Goal: Task Accomplishment & Management: Complete application form

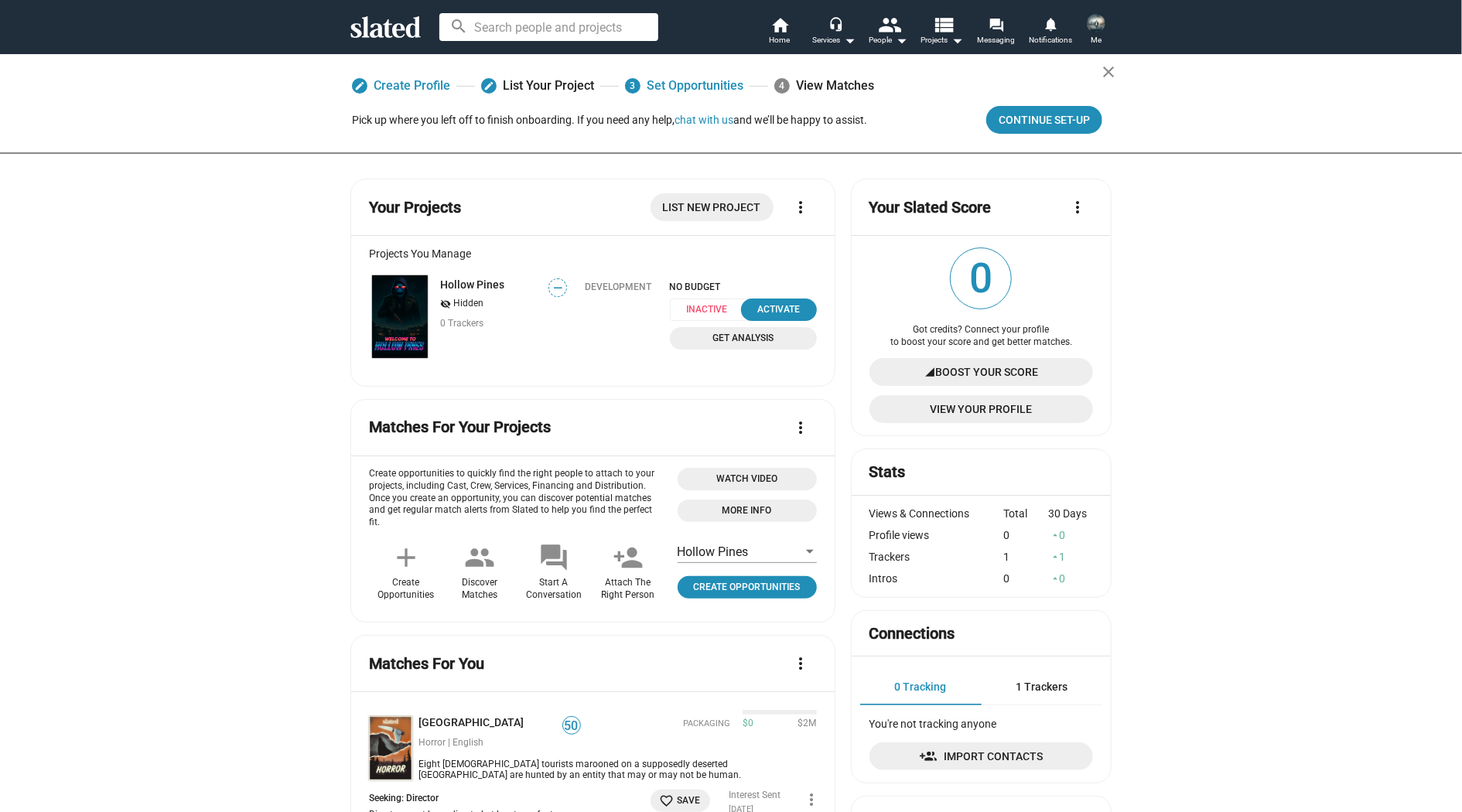
scroll to position [55, 0]
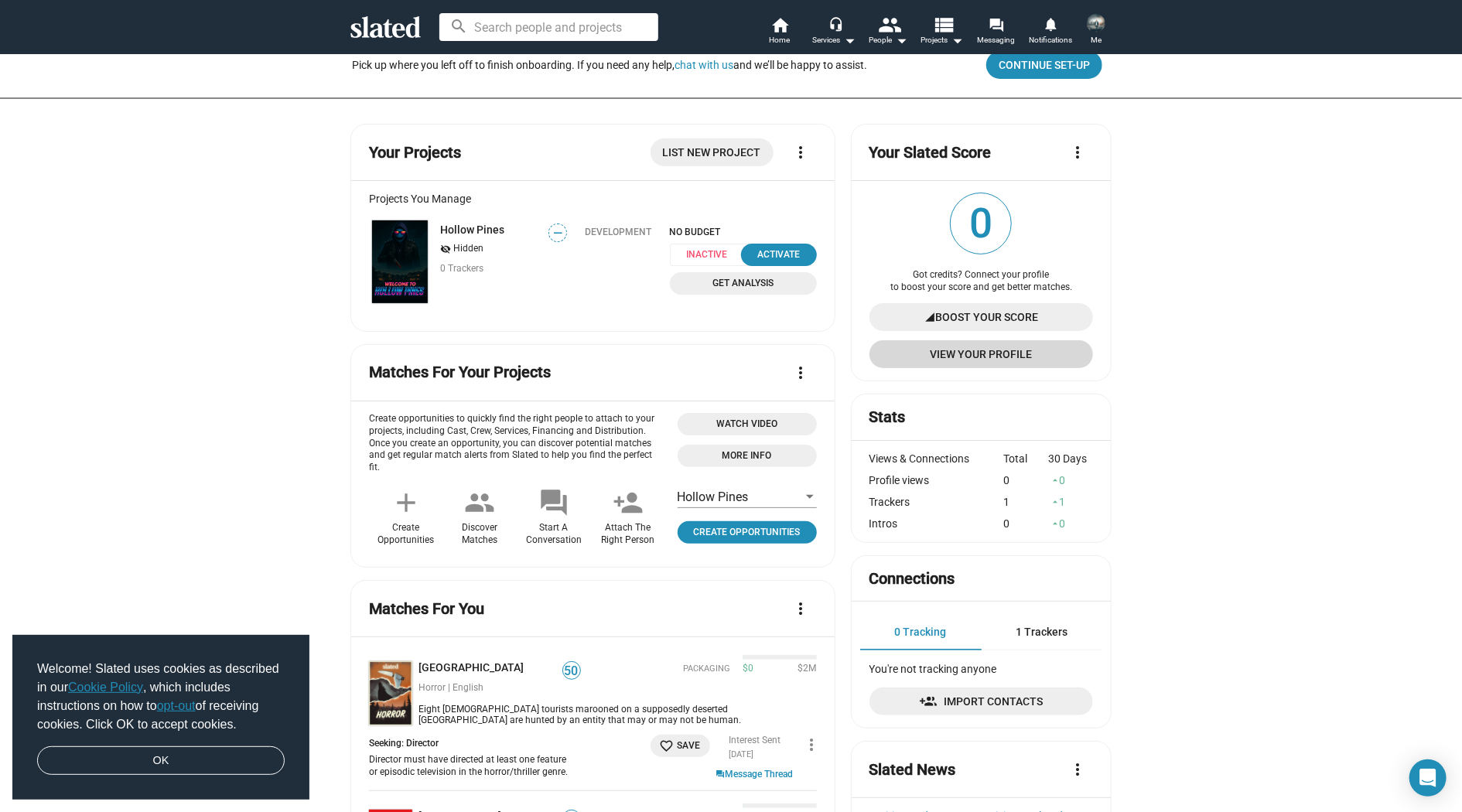
click at [955, 357] on span "View Your Profile" at bounding box center [981, 354] width 199 height 28
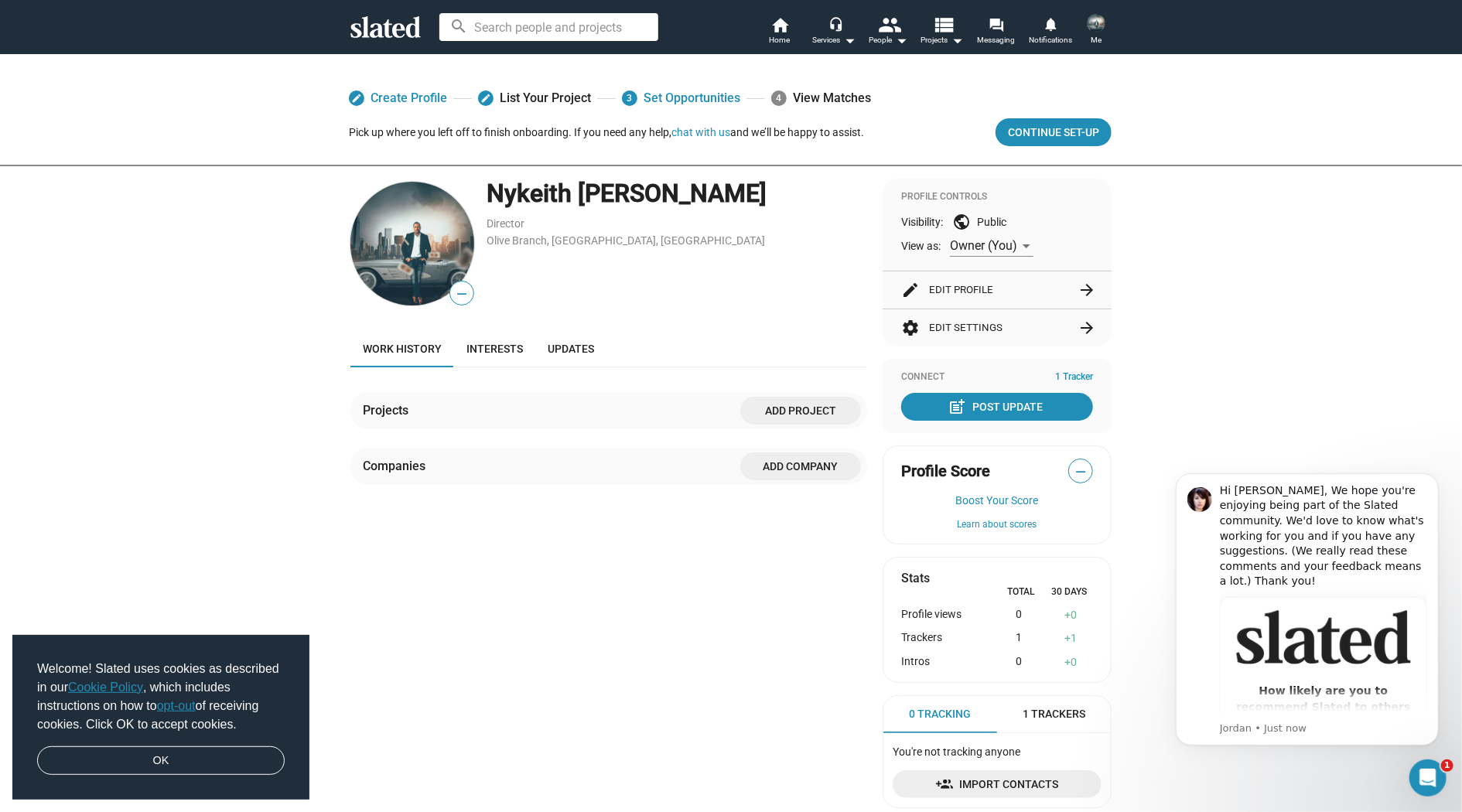
click at [796, 414] on span "Add project" at bounding box center [801, 410] width 96 height 28
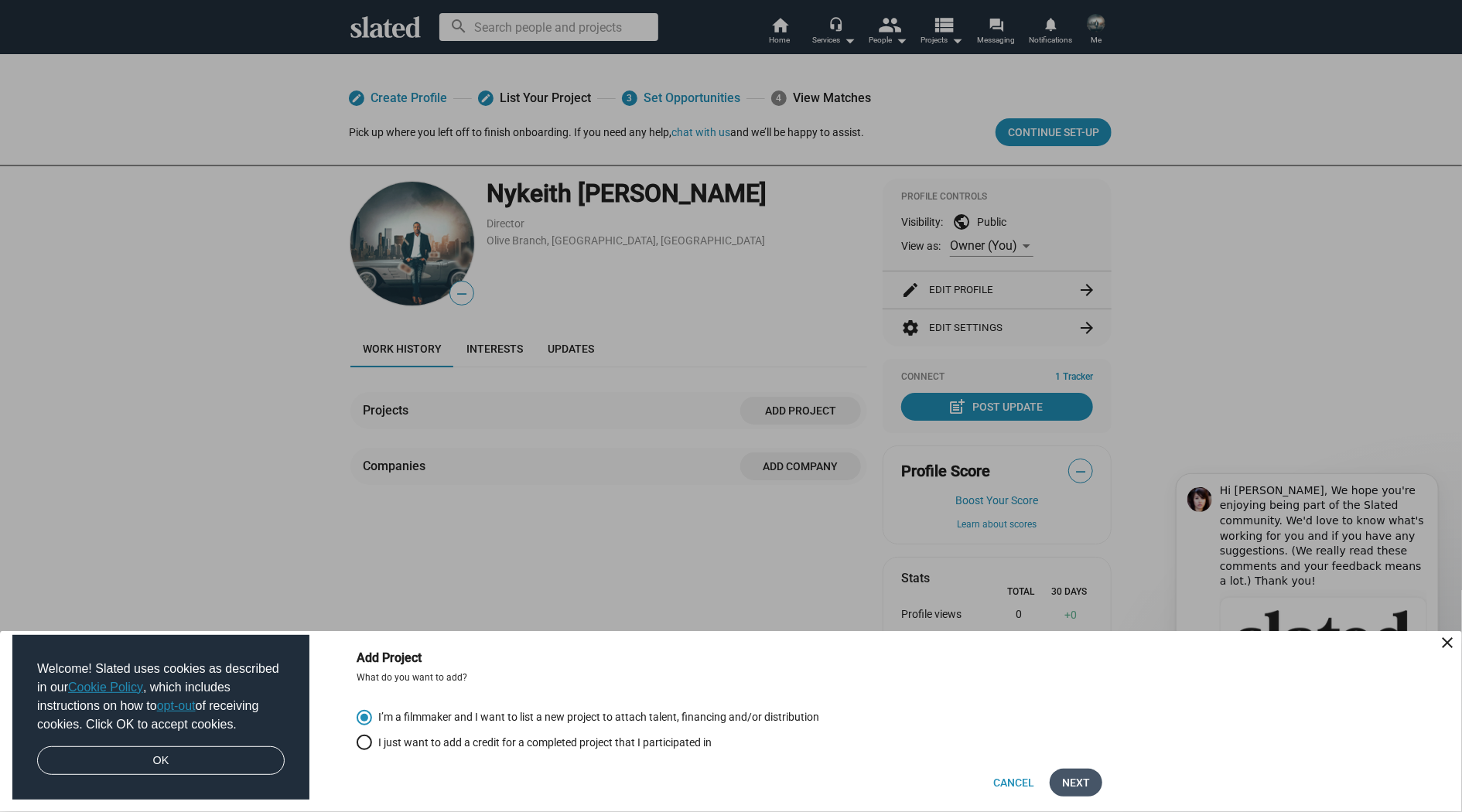
click at [1079, 786] on span "Next" at bounding box center [1076, 782] width 28 height 28
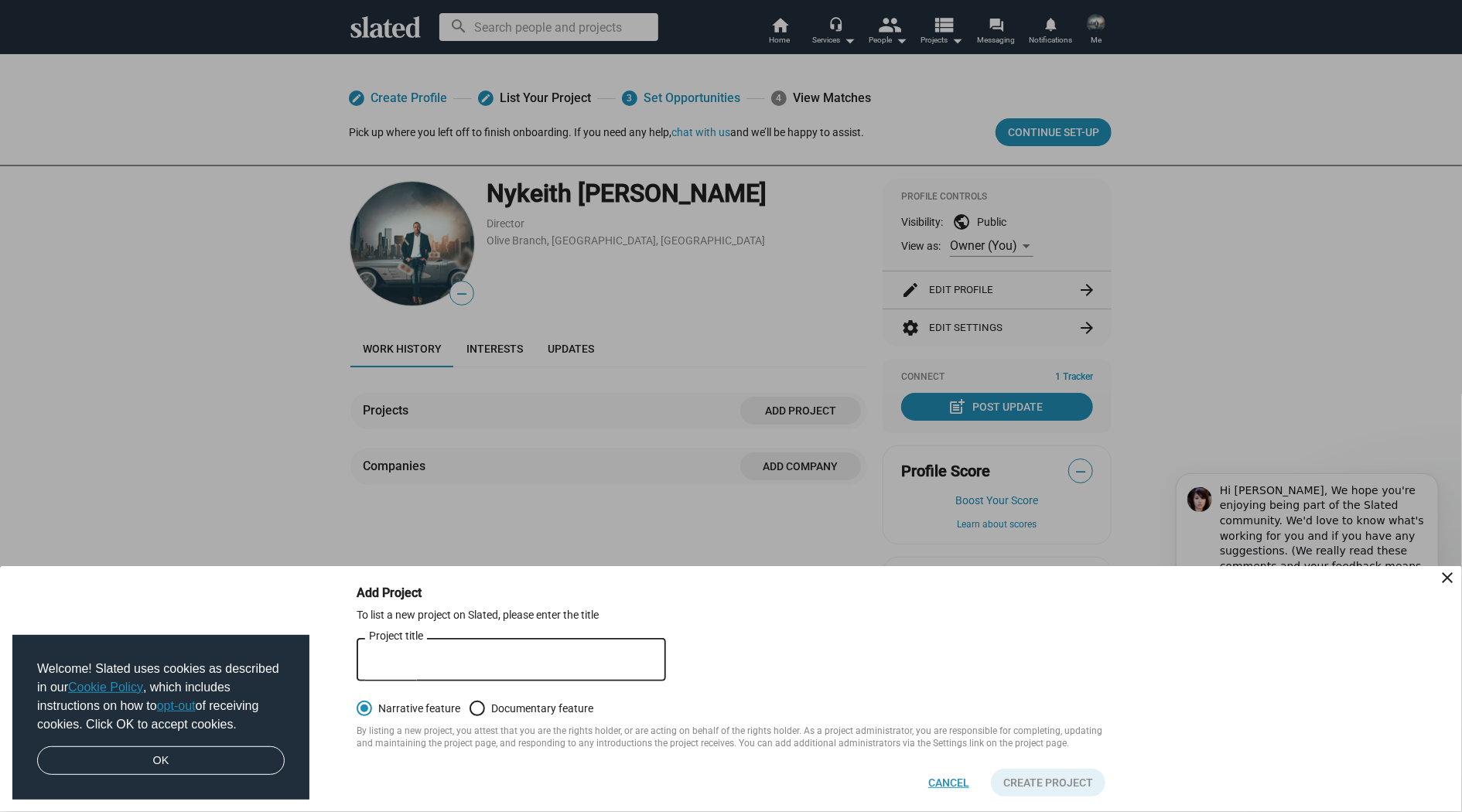
click at [969, 788] on span "Cancel" at bounding box center [948, 782] width 41 height 28
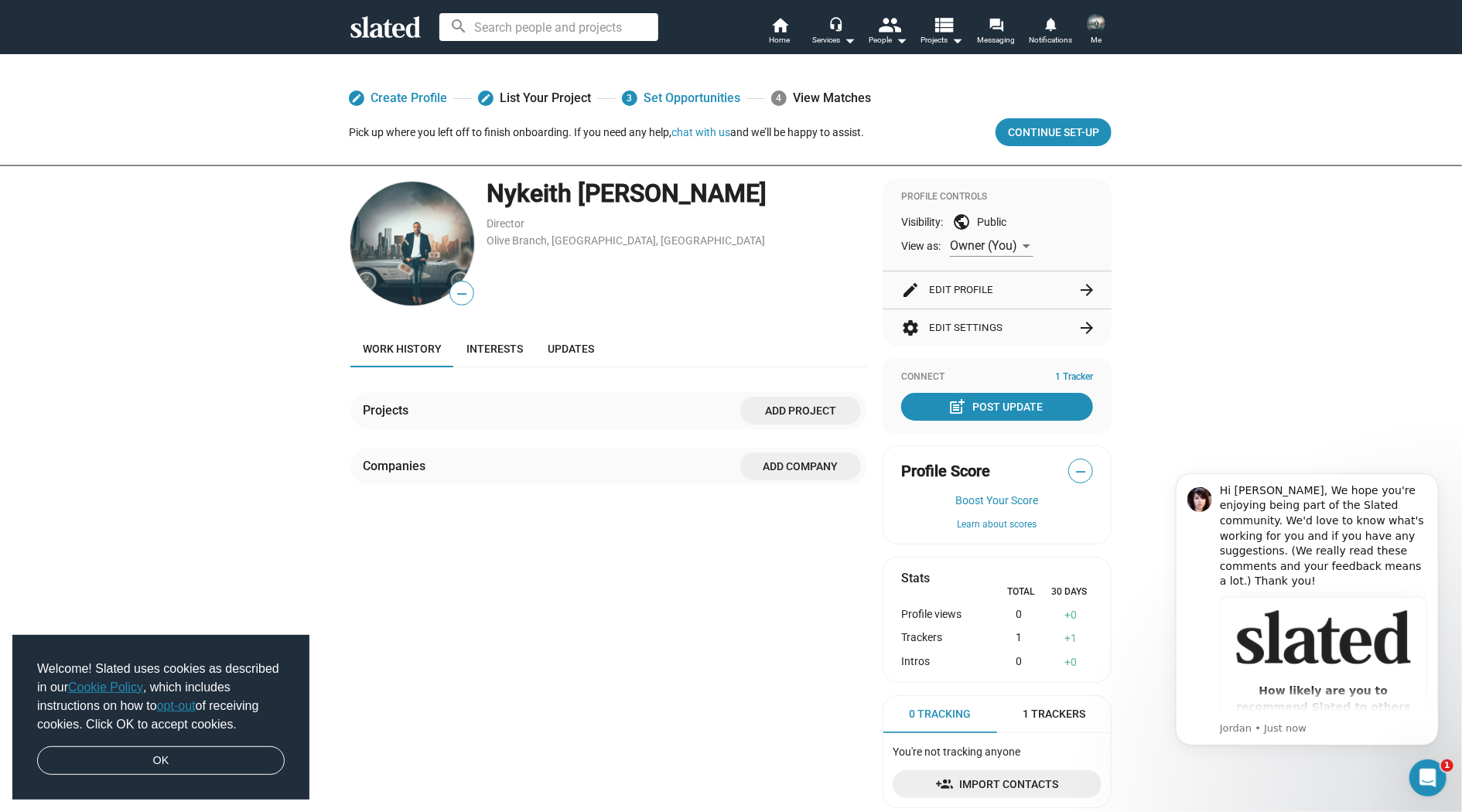
click at [917, 290] on mat-icon "edit" at bounding box center [910, 290] width 19 height 19
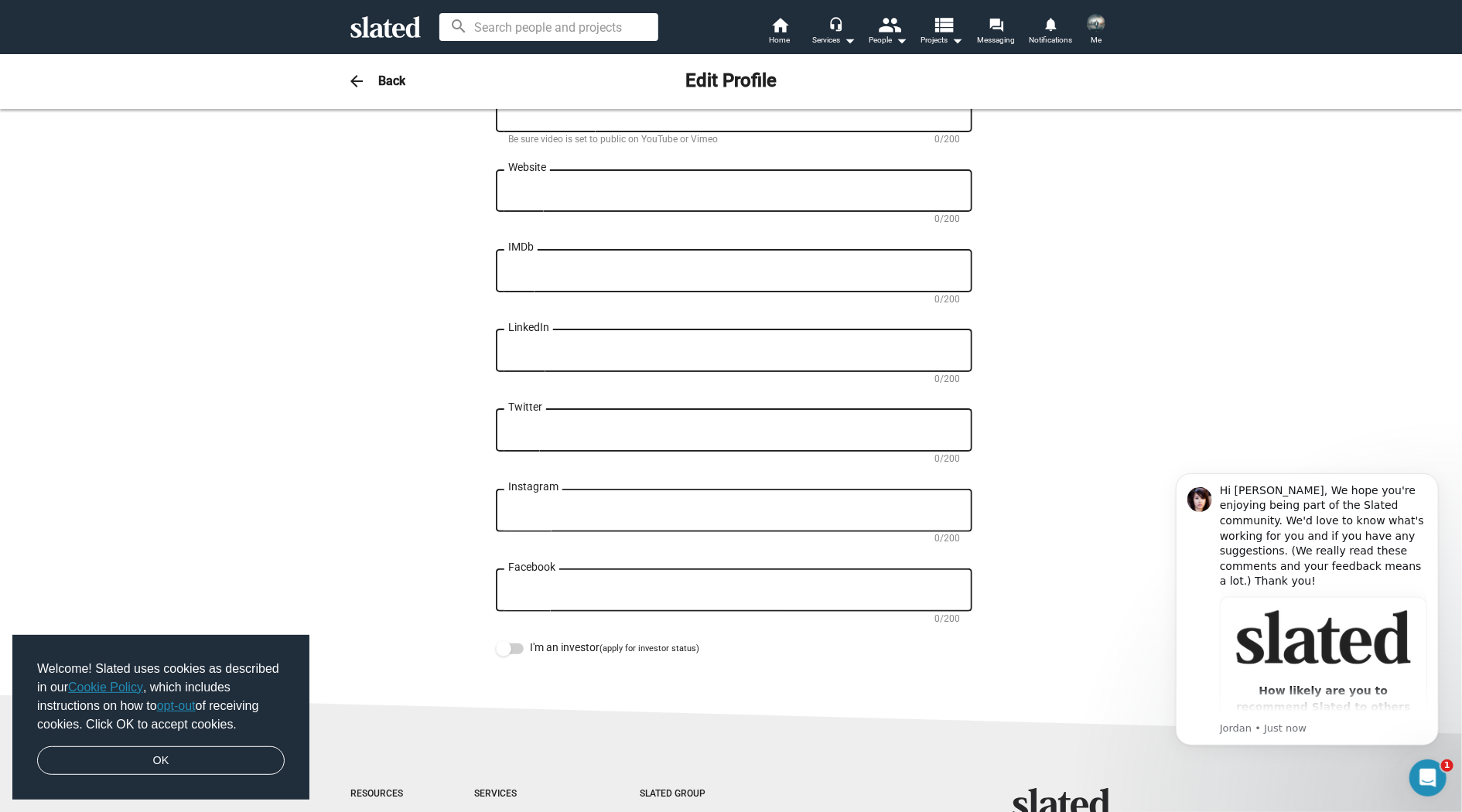
scroll to position [661, 0]
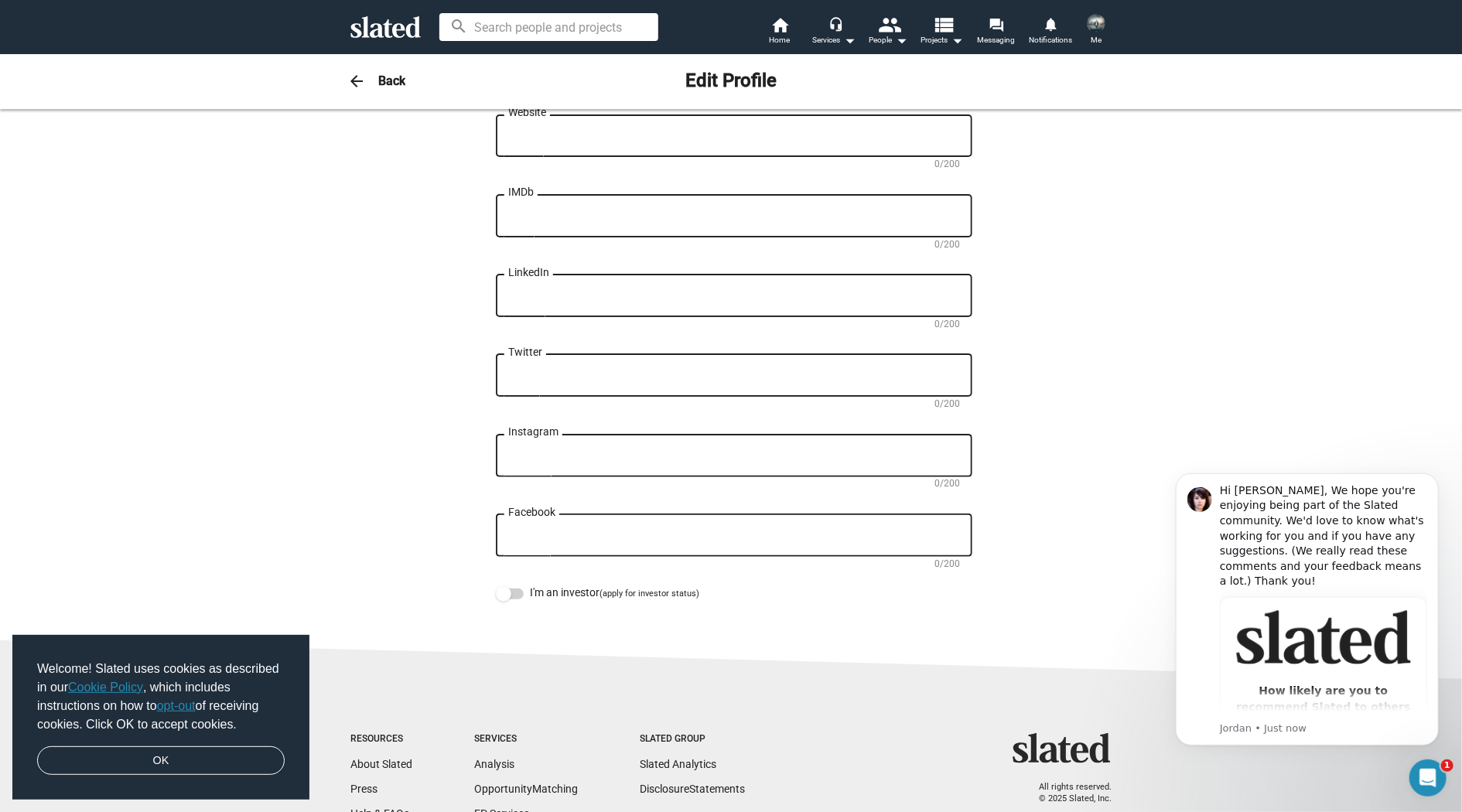
click at [659, 535] on div "Facebook" at bounding box center [733, 534] width 452 height 46
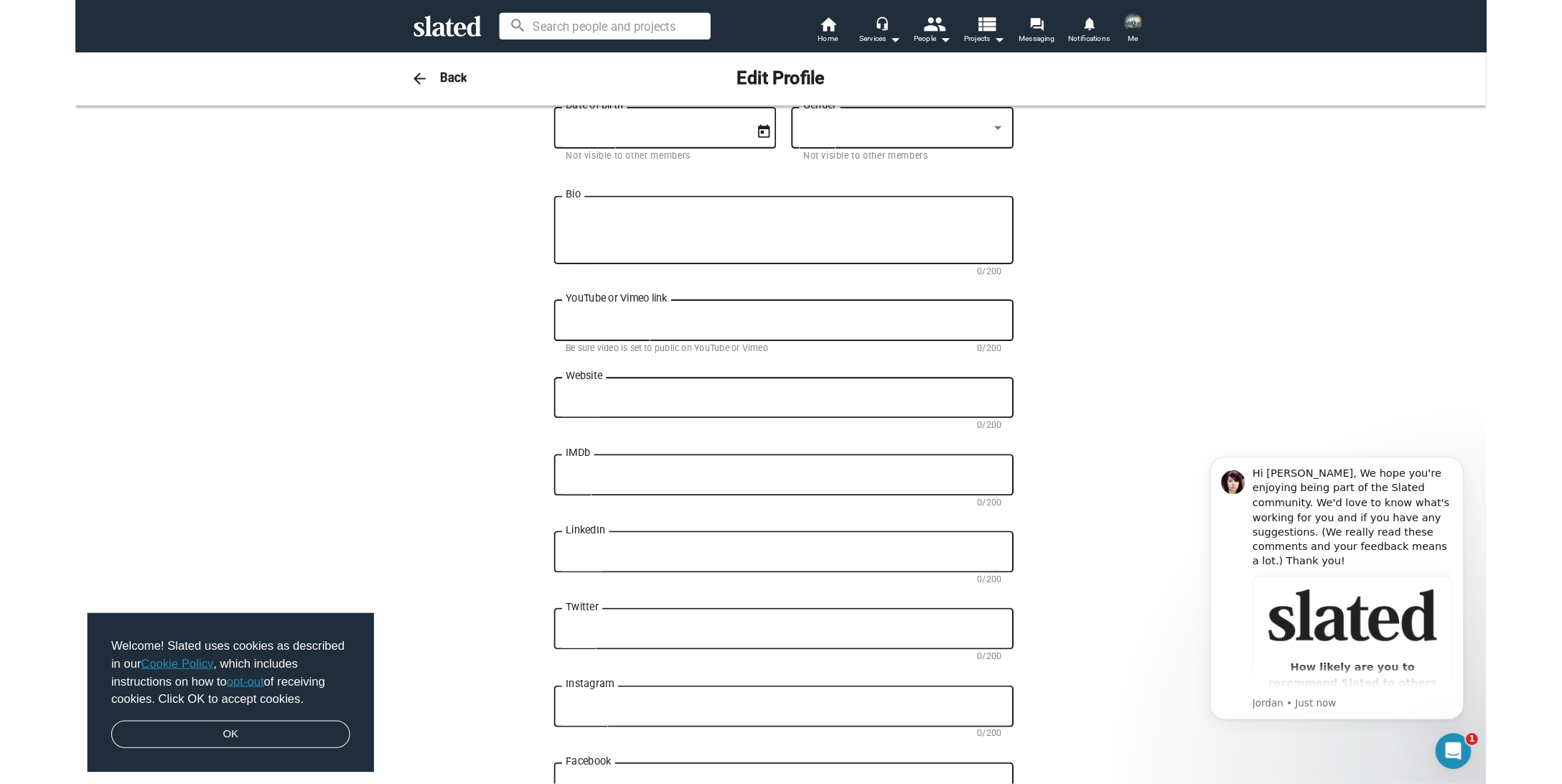
scroll to position [307, 0]
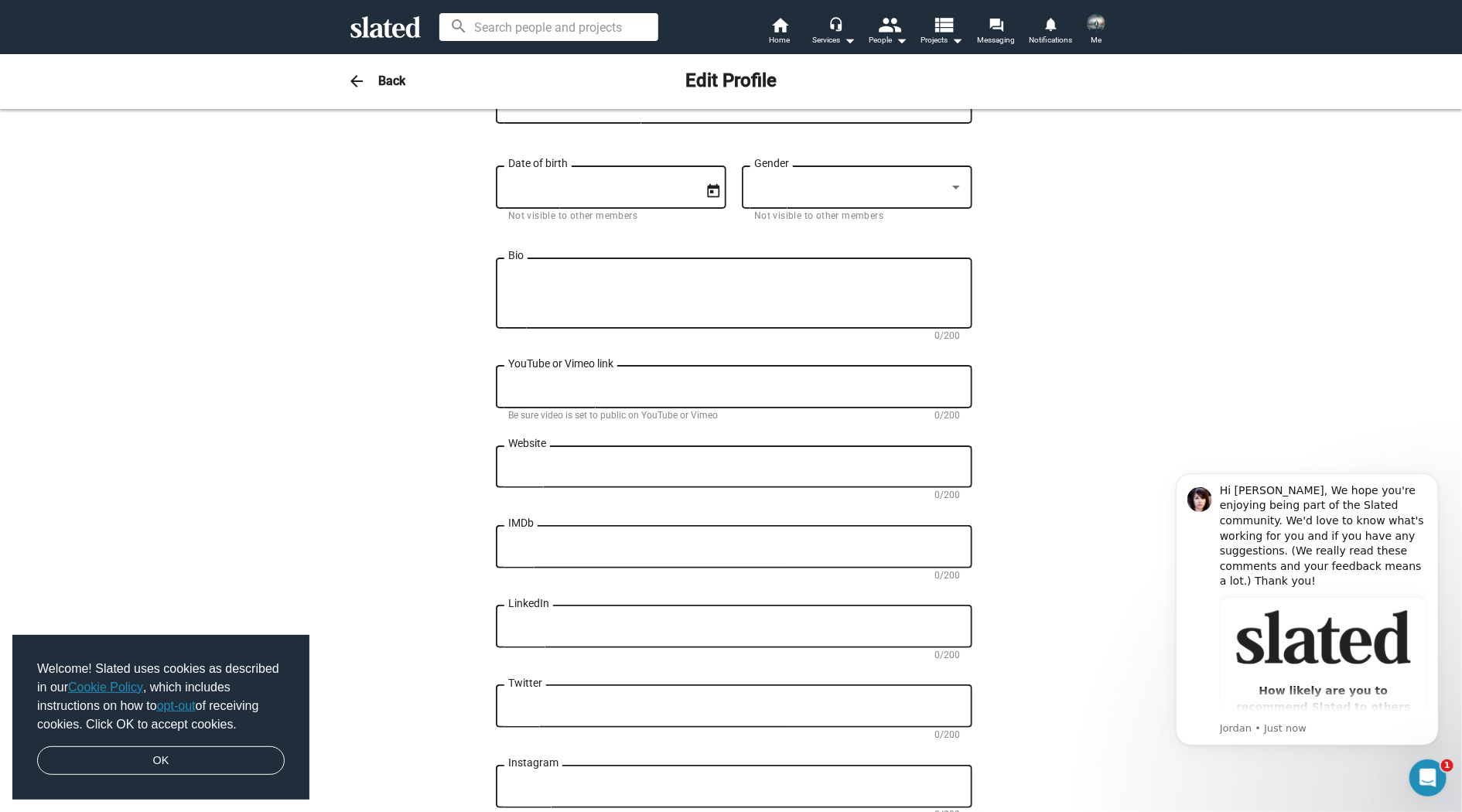
click at [672, 550] on textarea "IMDb" at bounding box center [733, 547] width 452 height 14
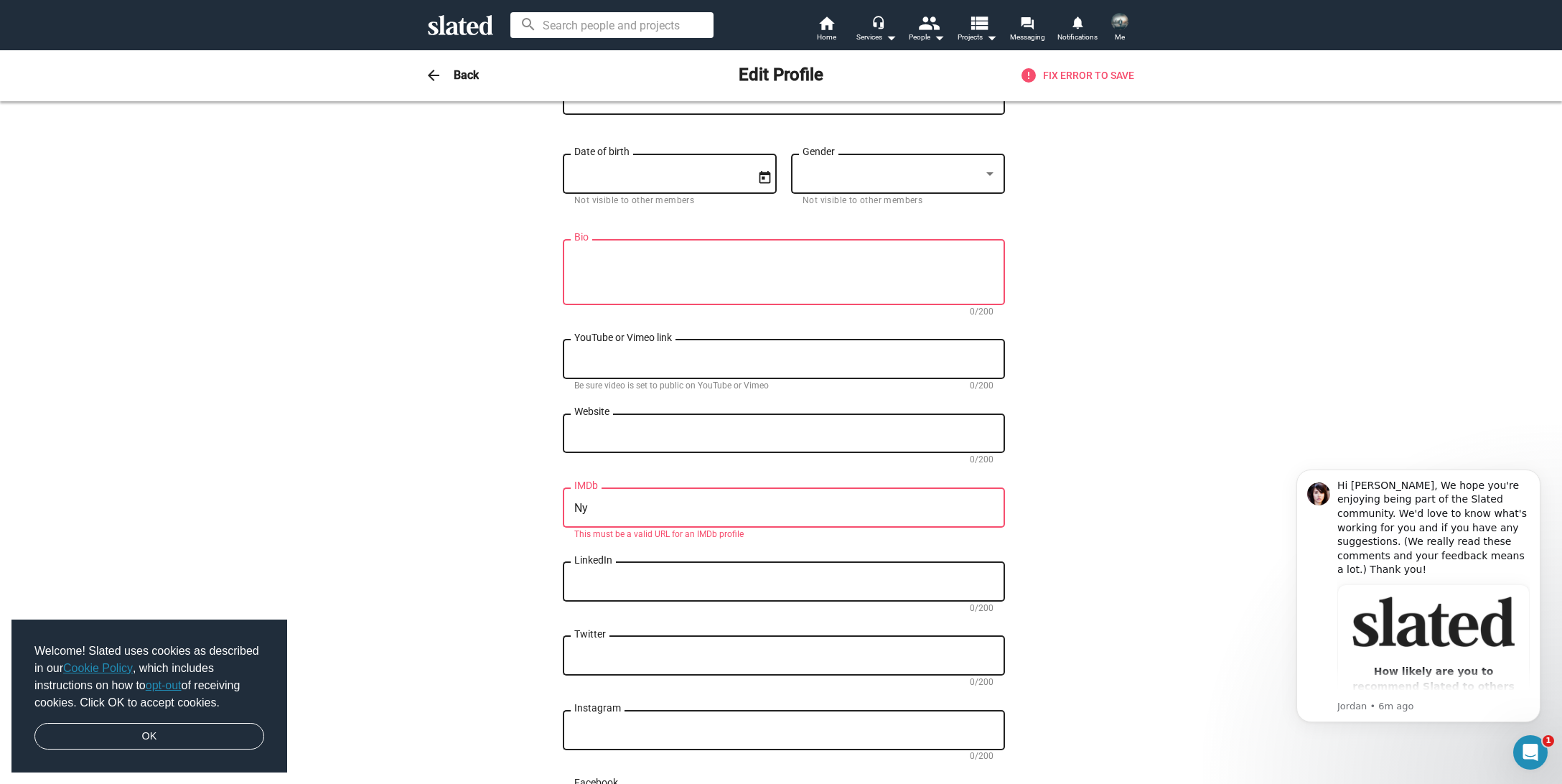
type textarea "N"
paste textarea "https://www.imdb.com/name/nm11304288/?ref_=nv_sr_srsg_1_tt_1_nm_6_in_0_q_nykeith"
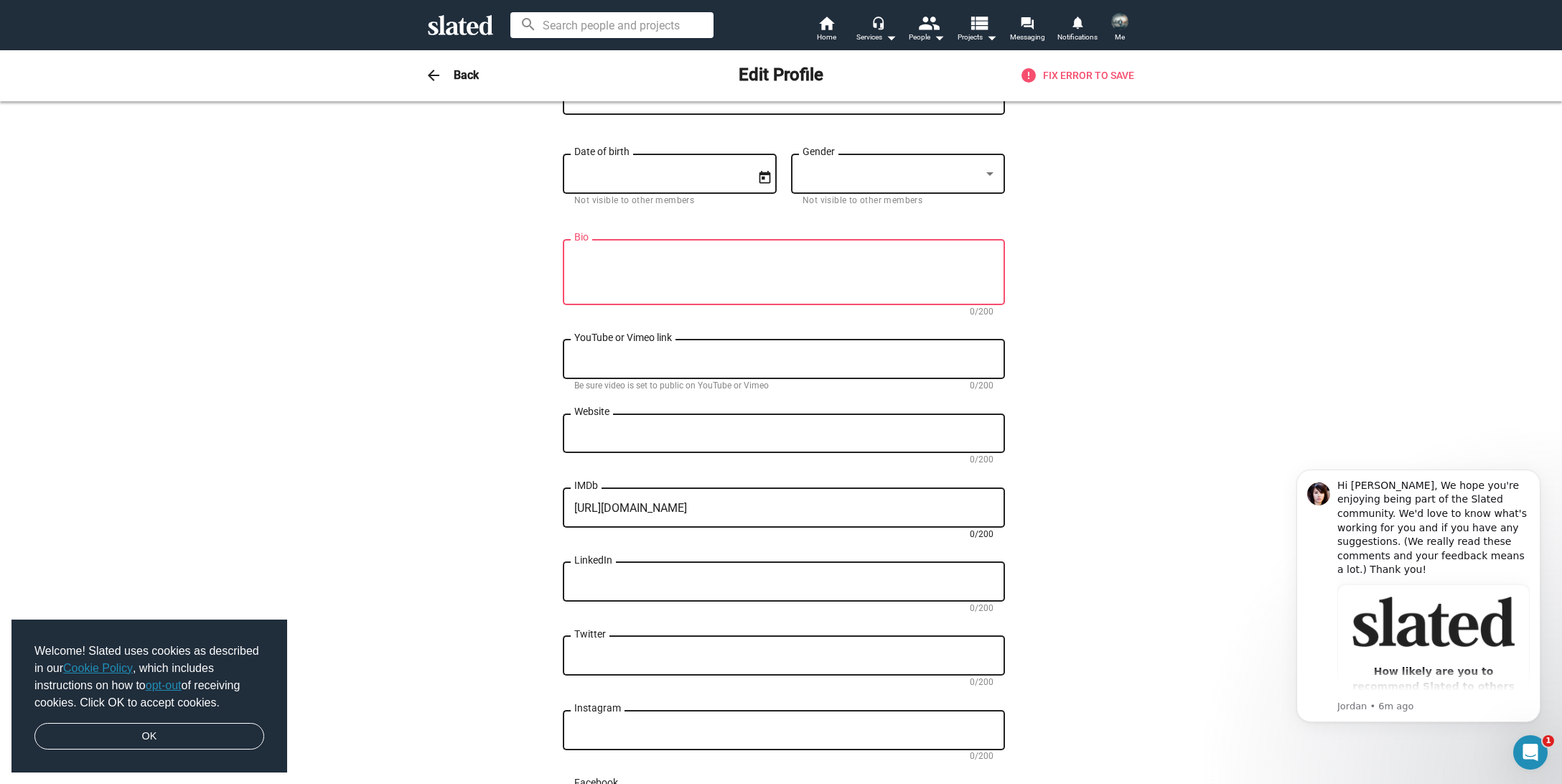
scroll to position [0, 0]
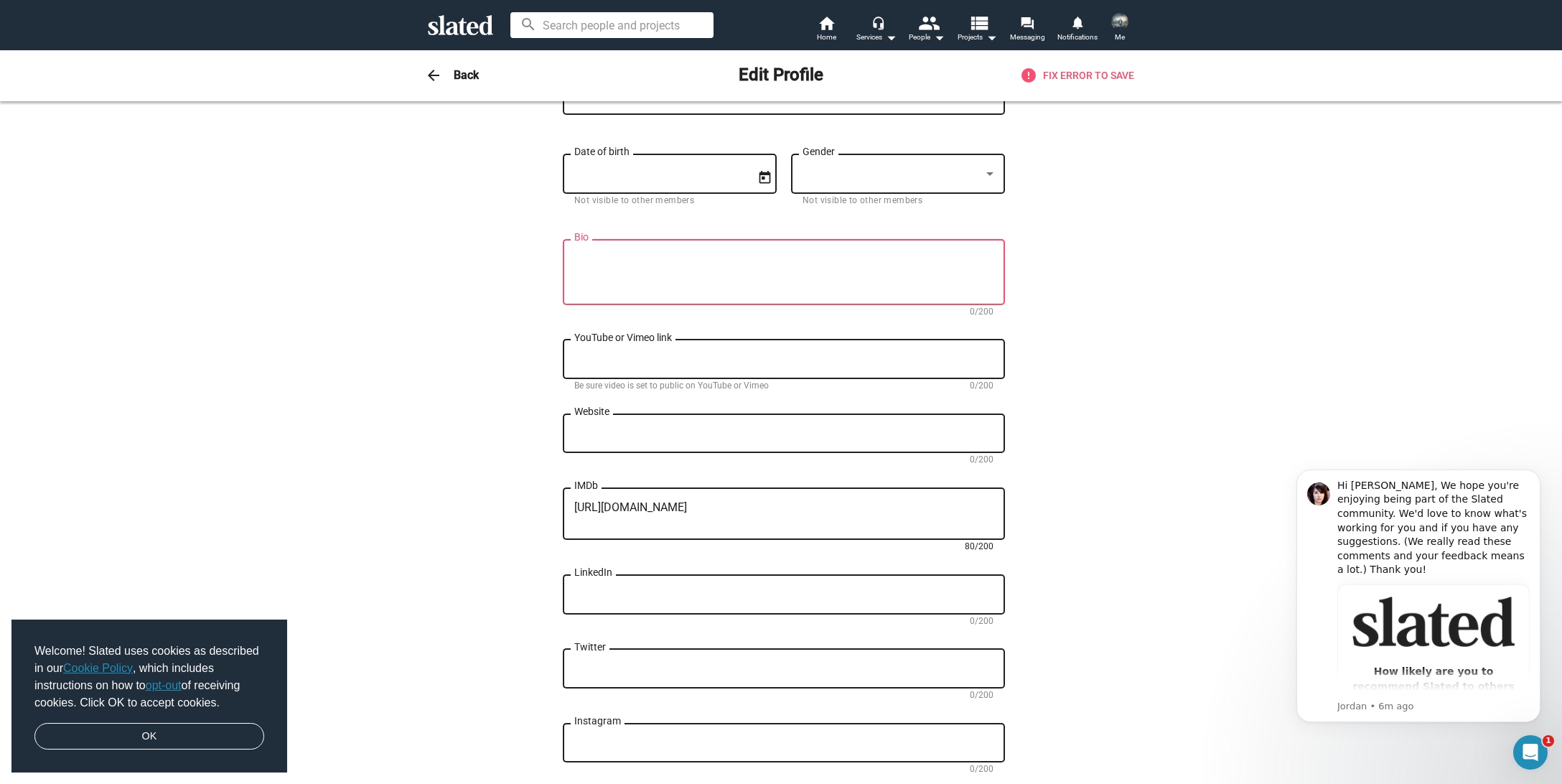
click at [828, 520] on textarea "https://www.imdb.com/name/nm11304288/?ref_=nv_sr_srsg_1_tt_1_nm_6_in_0_q_nykeith" at bounding box center [783, 514] width 419 height 26
type textarea "https://www.imdb.com/name/nm11304288/?ref_=nv_sr_srsg_1_tt_1_nm_6_in_0_q_nykeith"
drag, startPoint x: 847, startPoint y: 531, endPoint x: 539, endPoint y: 455, distance: 317.2
click at [574, 501] on textarea "https://www.imdb.com/name/nm11304288/?ref_=nv_sr_srsg_1_tt_1_nm_6_in_0_q_nykeith" at bounding box center [783, 514] width 419 height 26
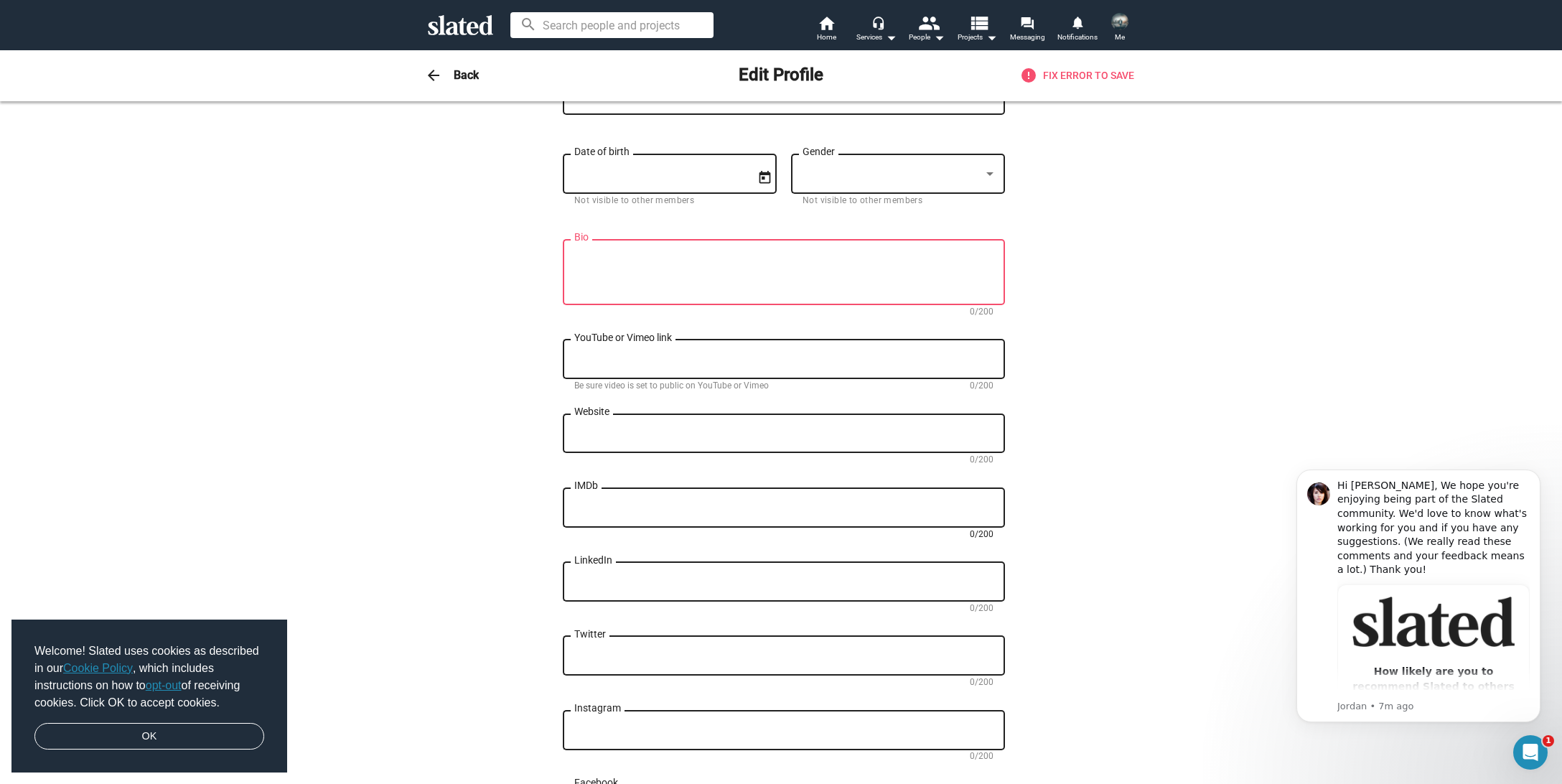
paste textarea "https://www.imdb.com/name/nm11304288/?ref_=ext_shr_lnk"
type textarea "https://www.imdb.com/name/nm11304288/?ref_=ext_shr_lnk"
click at [608, 440] on textarea "Website" at bounding box center [783, 433] width 419 height 13
click at [610, 356] on div "YouTube or Vimeo link" at bounding box center [783, 358] width 419 height 42
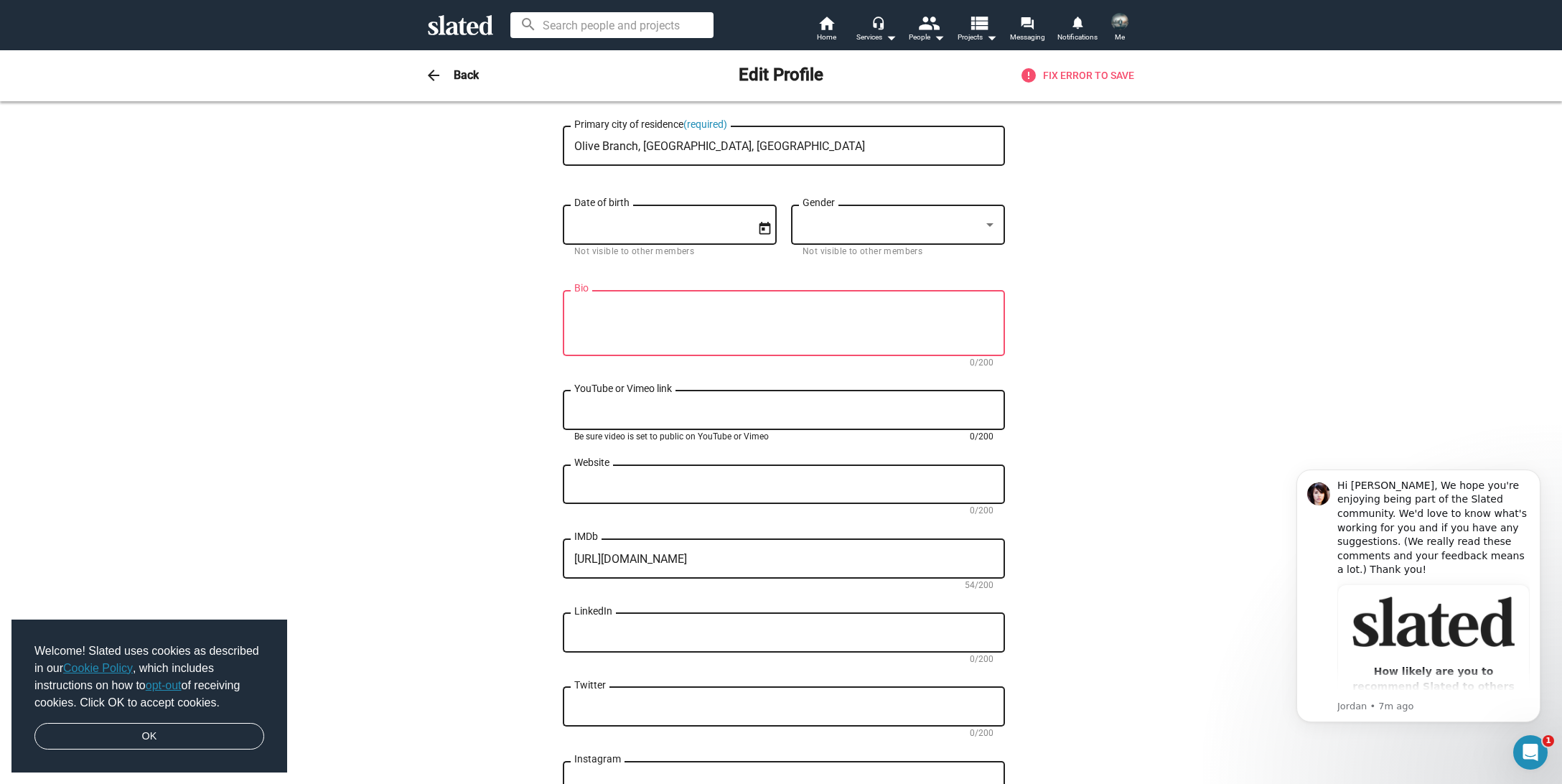
scroll to position [51, 0]
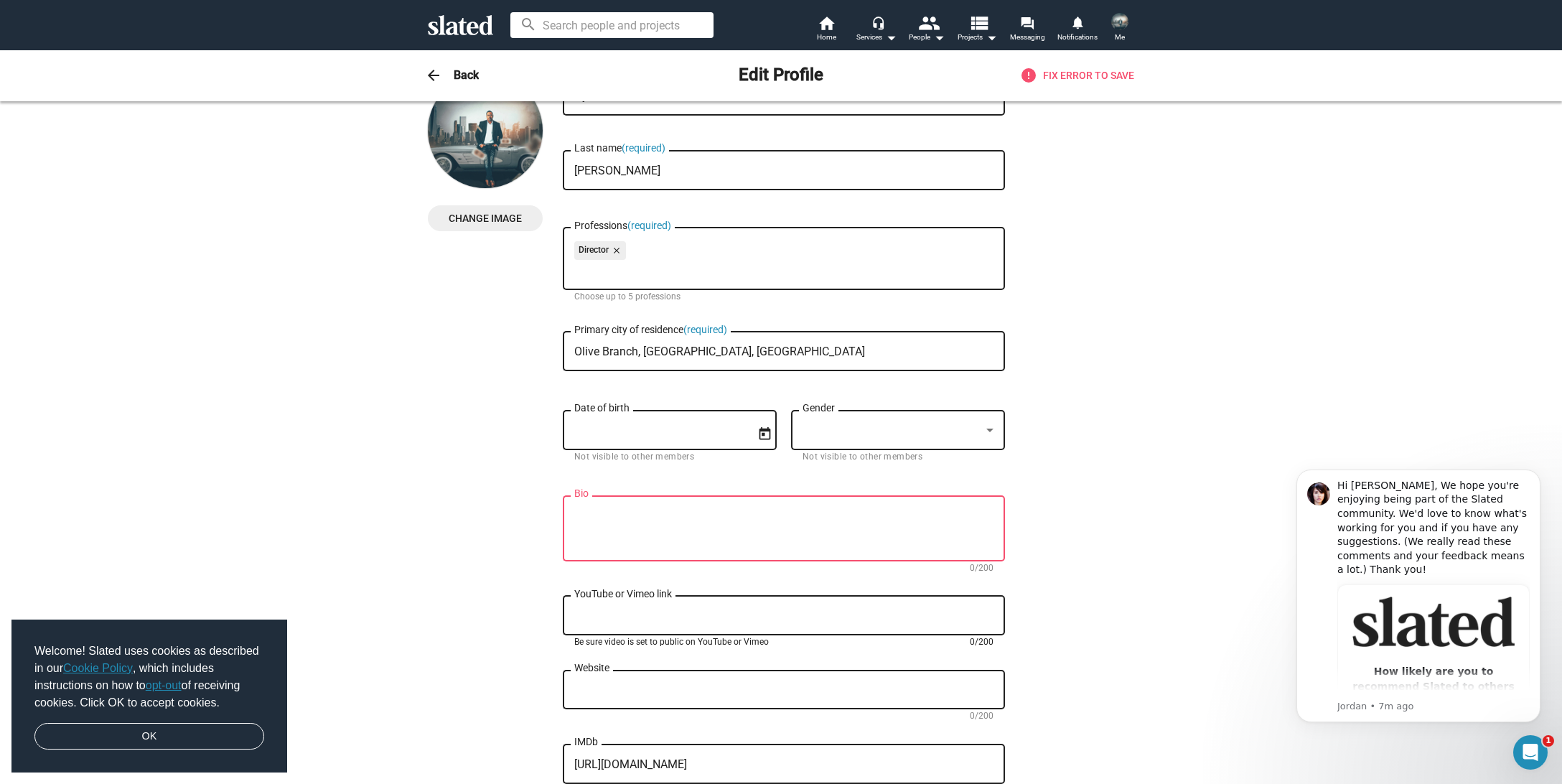
click at [826, 440] on div "Gender" at bounding box center [897, 428] width 191 height 42
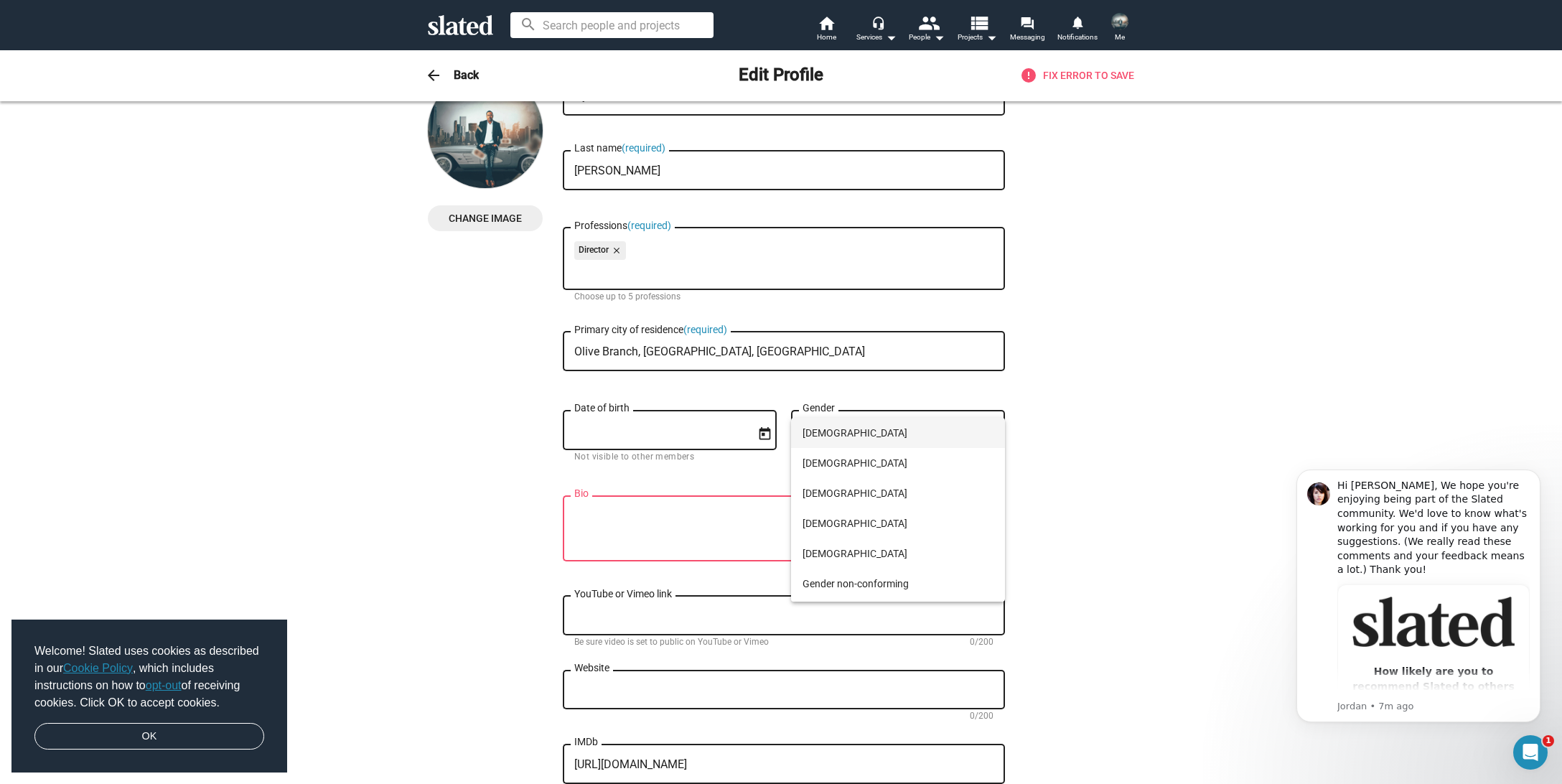
click at [836, 443] on span "Male" at bounding box center [897, 433] width 191 height 30
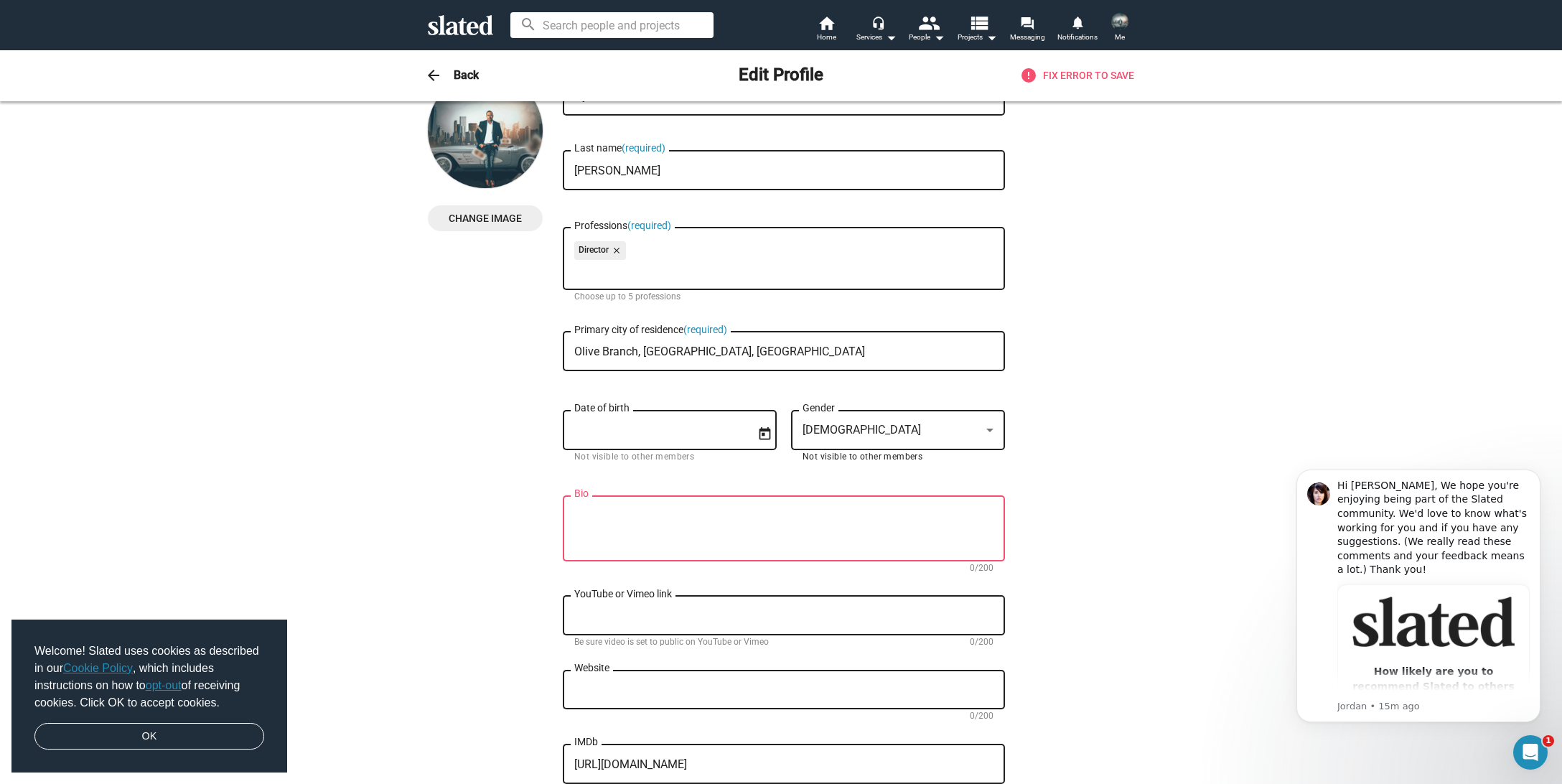
click at [612, 620] on textarea "YouTube or Vimeo link" at bounding box center [783, 616] width 419 height 13
paste textarea "https://www.youtube.com/@venturequestfilms7811"
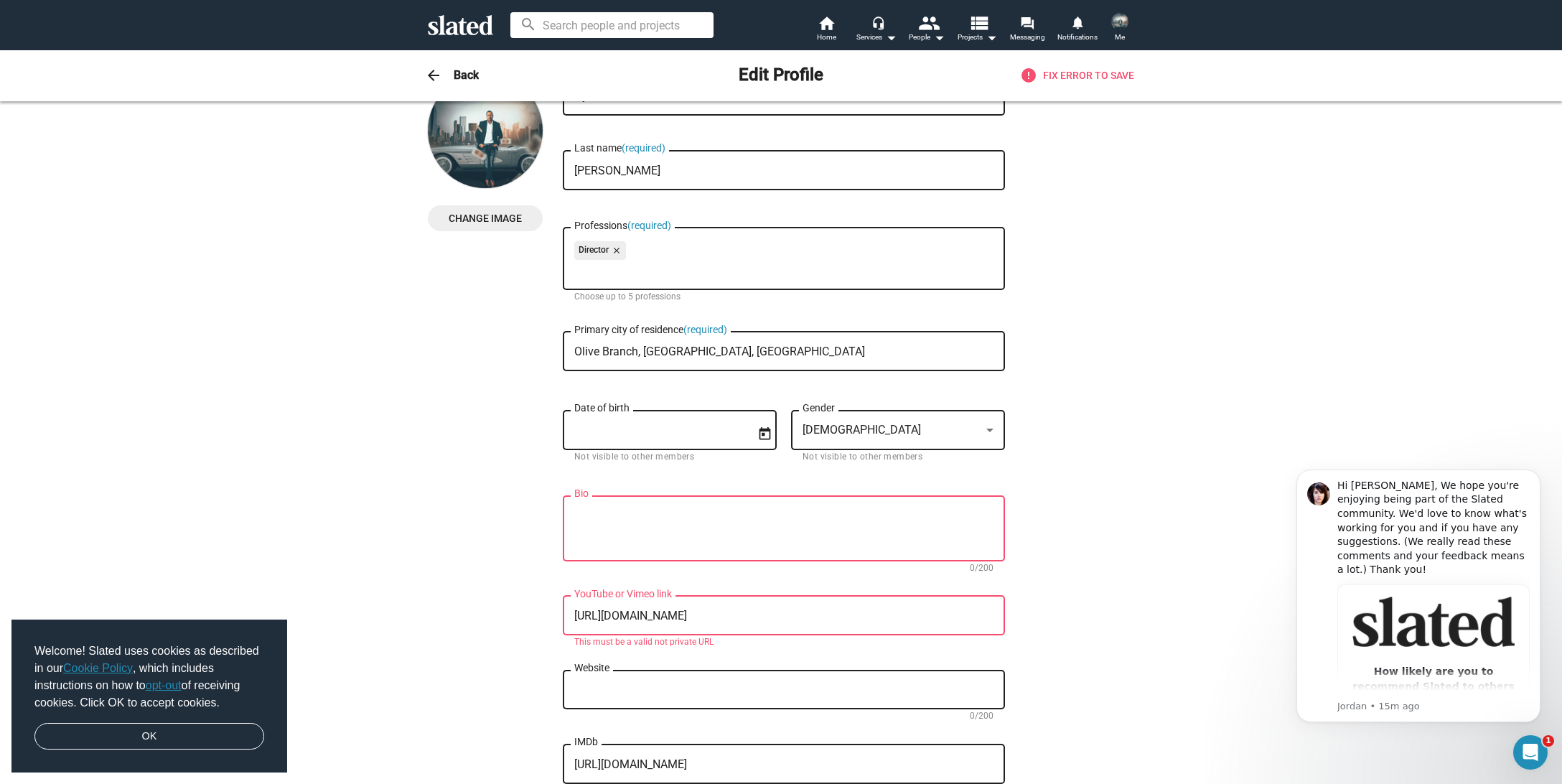
type textarea "https://www.youtube.com/@venturequestfilms7811"
click at [849, 690] on textarea "Website" at bounding box center [783, 690] width 419 height 13
click at [844, 694] on textarea "Website" at bounding box center [783, 690] width 419 height 13
click at [838, 542] on textarea "Bio" at bounding box center [783, 529] width 419 height 39
drag, startPoint x: 854, startPoint y: 619, endPoint x: 526, endPoint y: 588, distance: 329.5
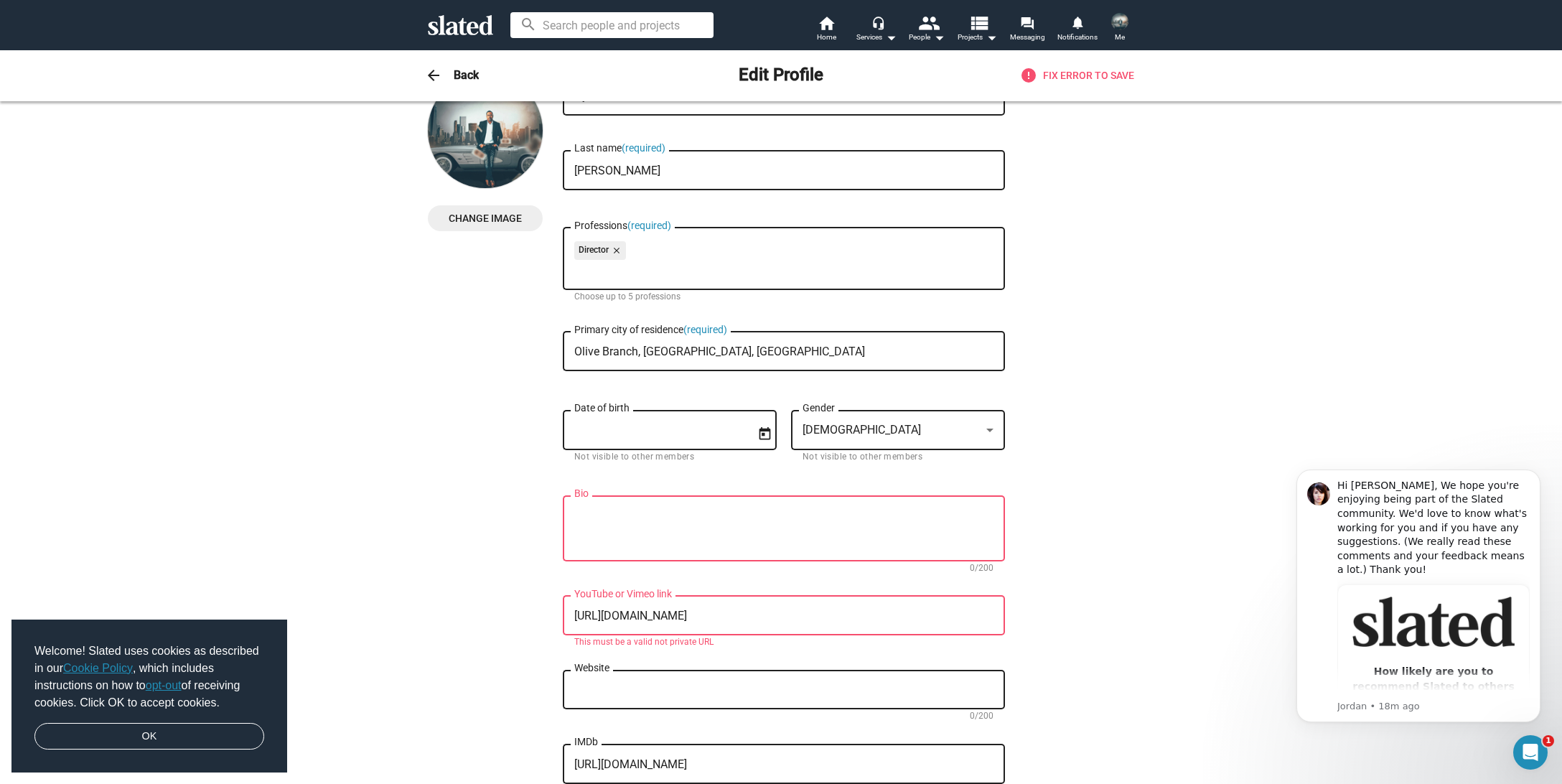
click at [574, 610] on textarea "https://www.youtube.com/@venturequestfilms7811" at bounding box center [783, 616] width 419 height 13
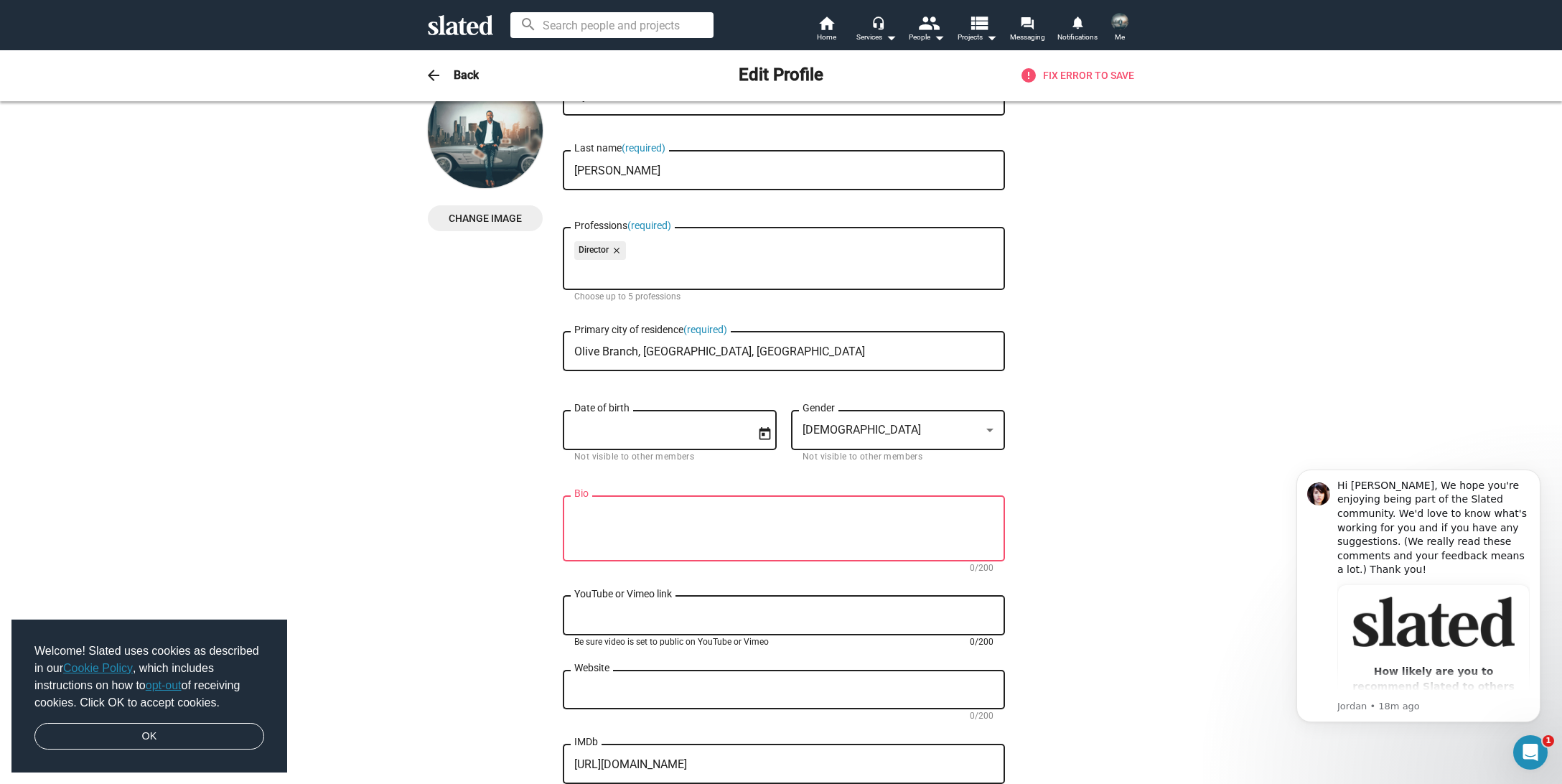
paste textarea "https://www.youtube.com/channel/UCQKfVlNbtiddjrt98SFYMwA"
type textarea "https://www.youtube.com/channel/UCQKfVlNbtiddjrt98SFYMwA"
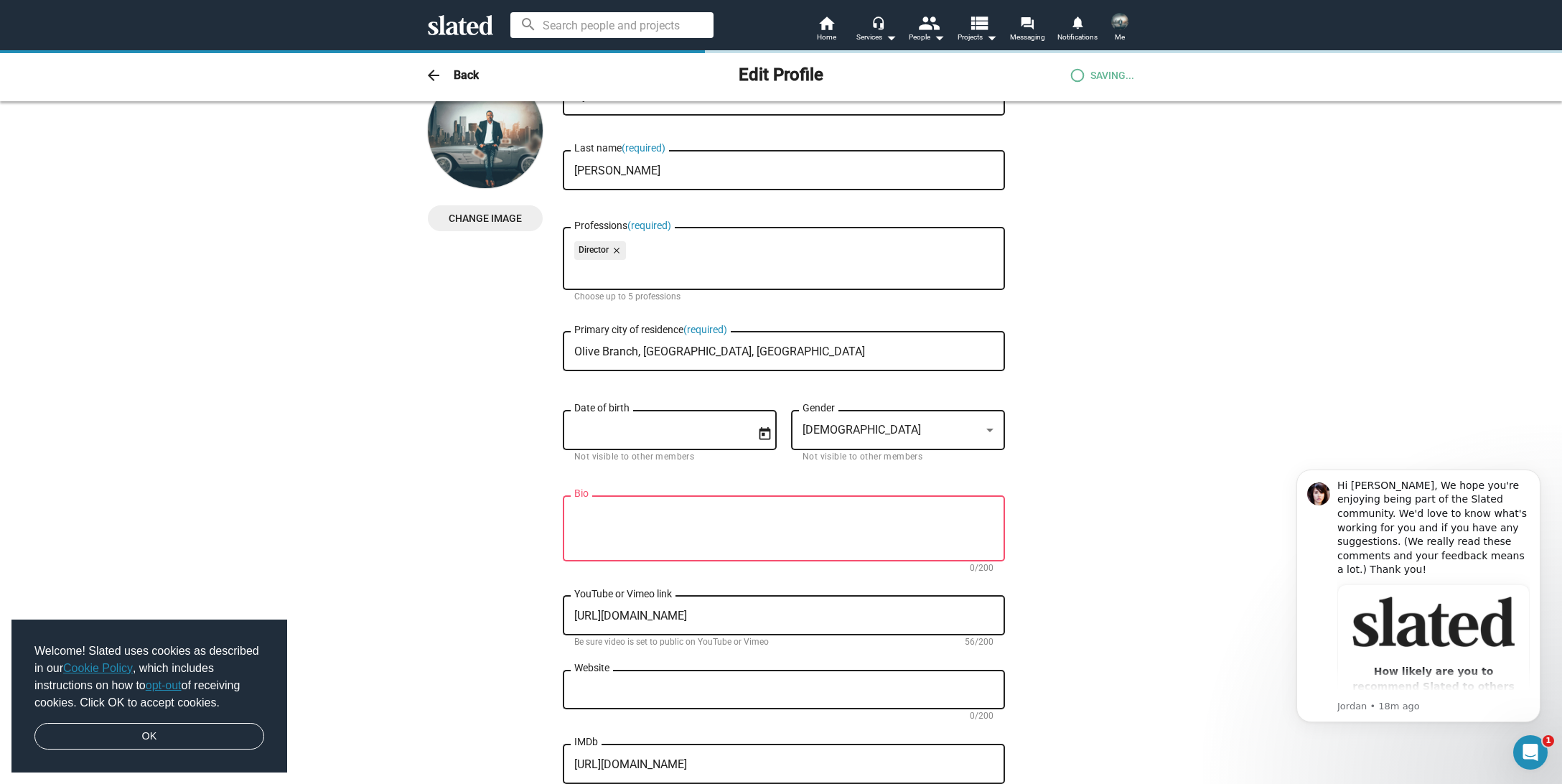
click at [758, 687] on div "Website" at bounding box center [783, 688] width 419 height 42
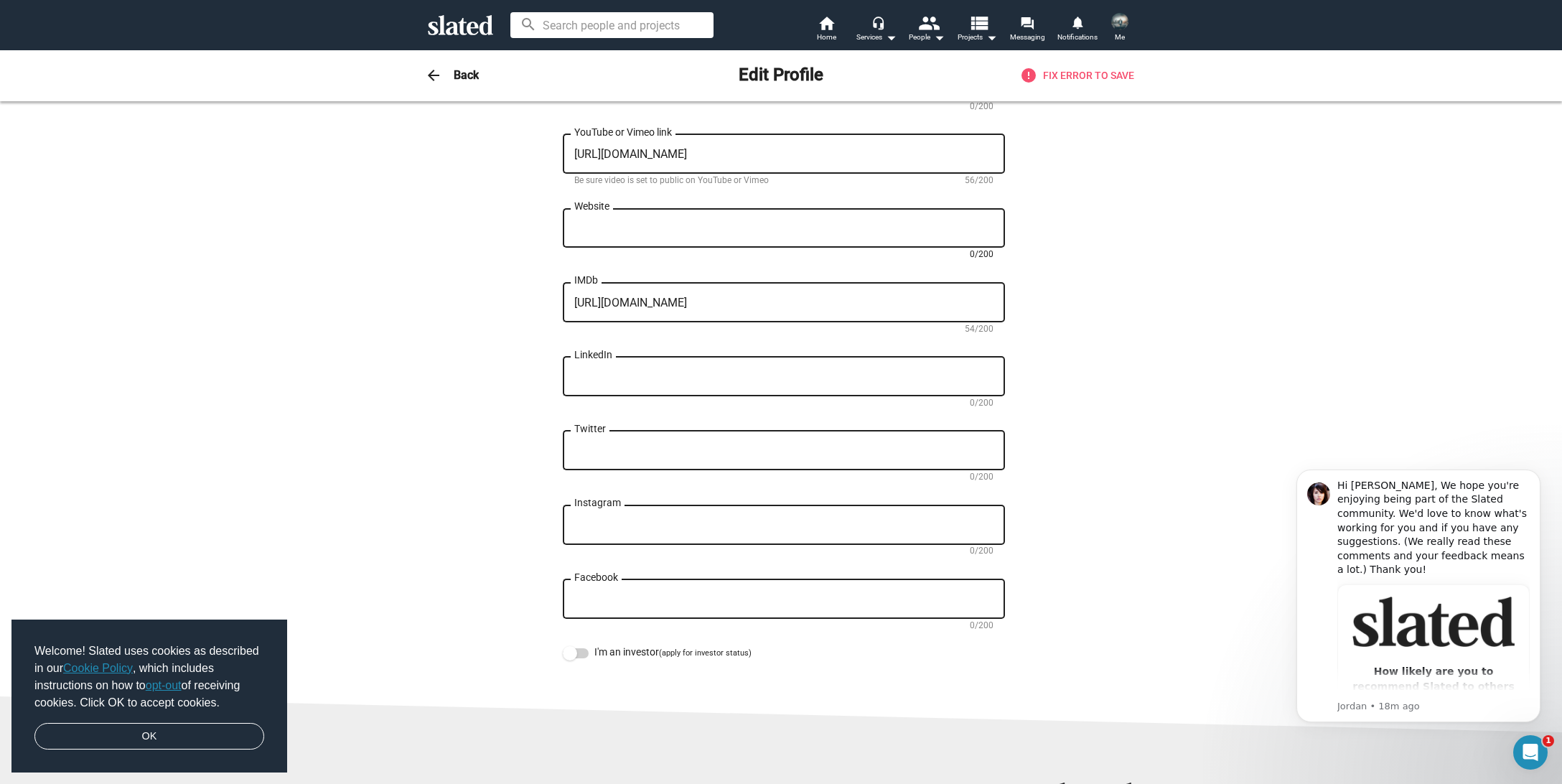
scroll to position [563, 0]
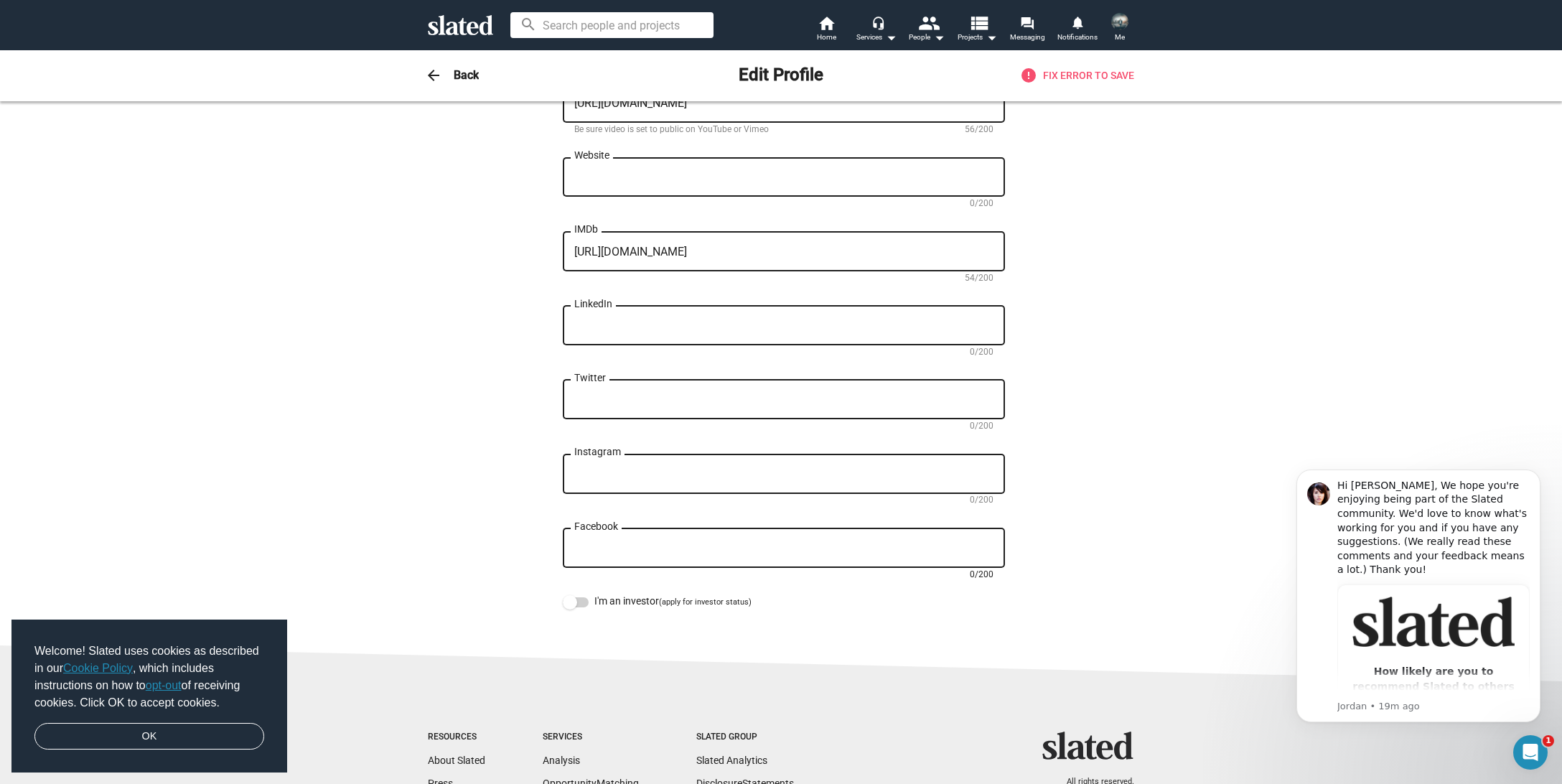
click at [606, 553] on textarea "Facebook" at bounding box center [783, 548] width 419 height 13
paste textarea "https://www.facebook.com/VQFILMS"
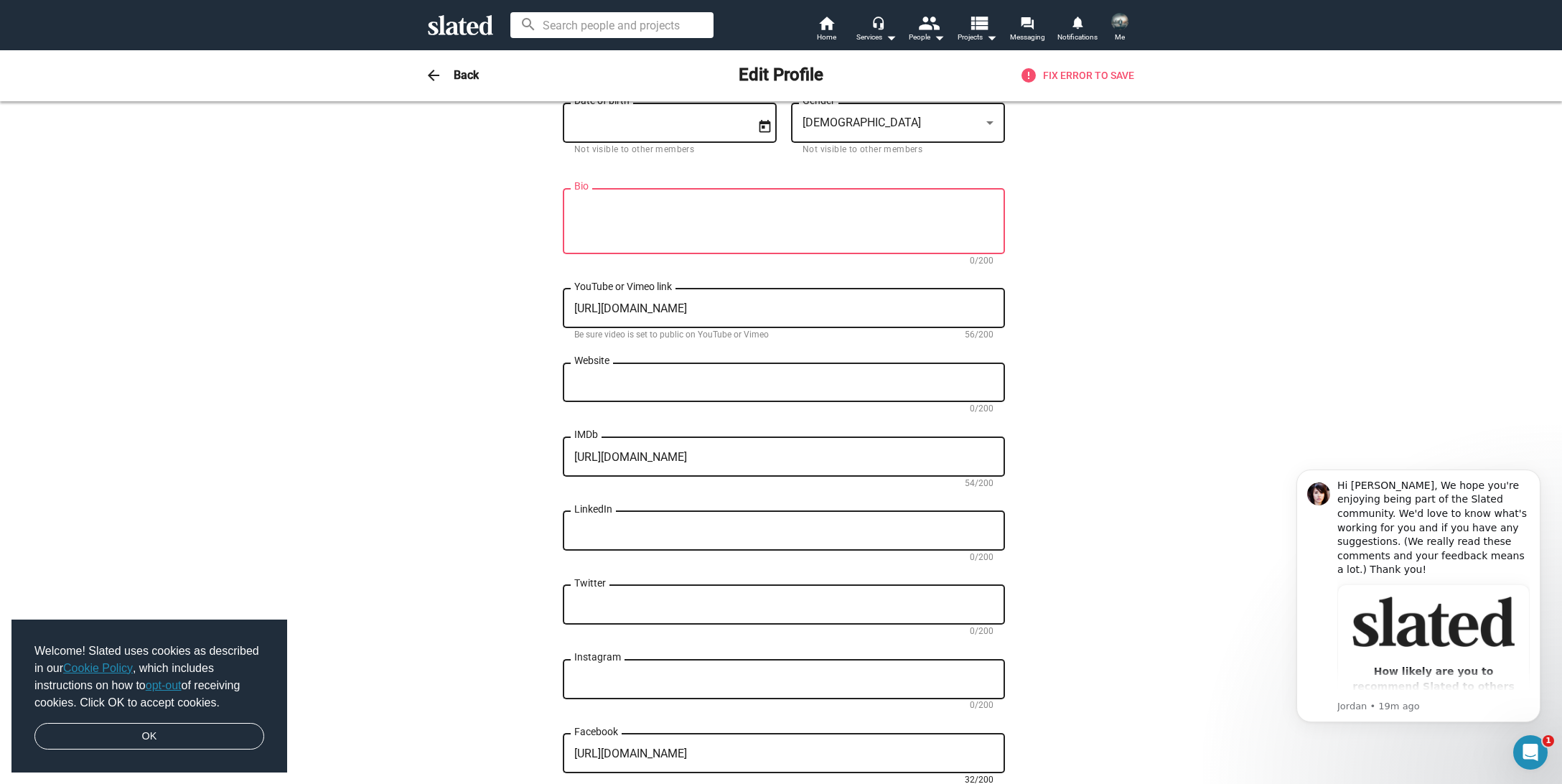
scroll to position [256, 0]
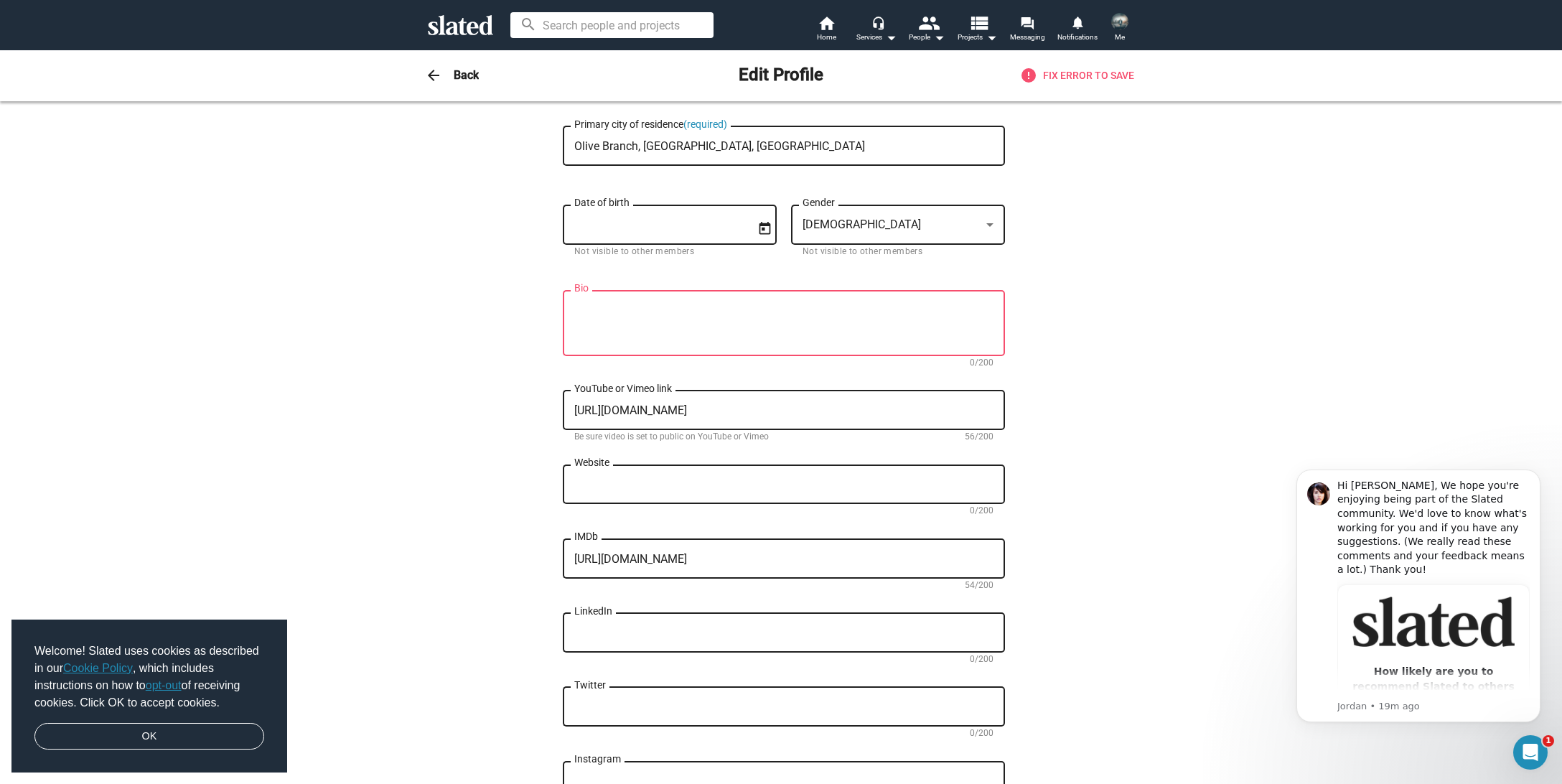
type textarea "https://www.facebook.com/VQFILMS"
paste textarea "https://www.facebook.com/VQFILMS"
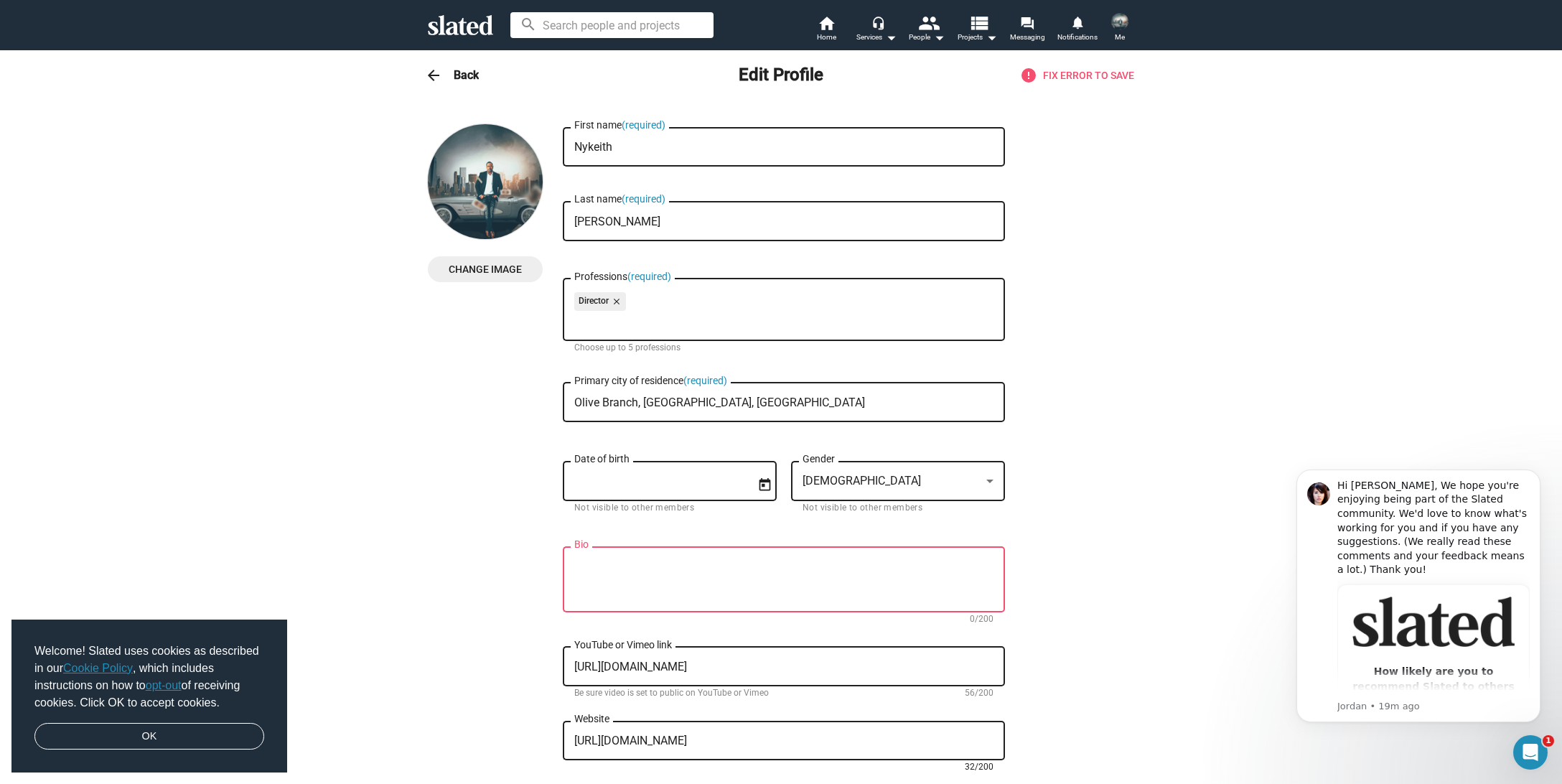
scroll to position [51, 0]
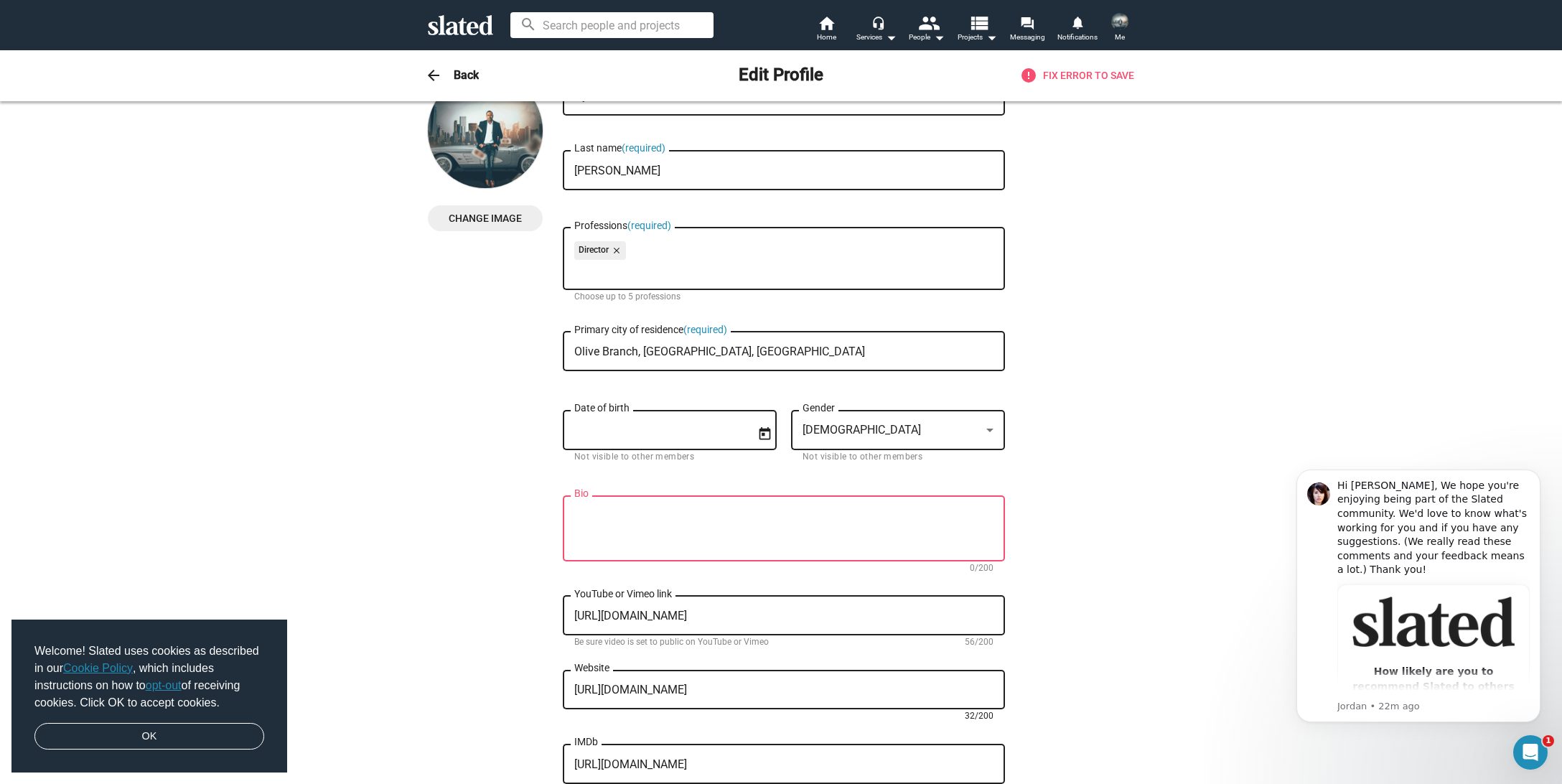
type textarea "https://www.facebook.com/VQFILMS"
click at [596, 520] on textarea "Bio" at bounding box center [783, 529] width 419 height 39
paste textarea "ndependent filmmaker and director of award-winning horror thrillers Peephole an…"
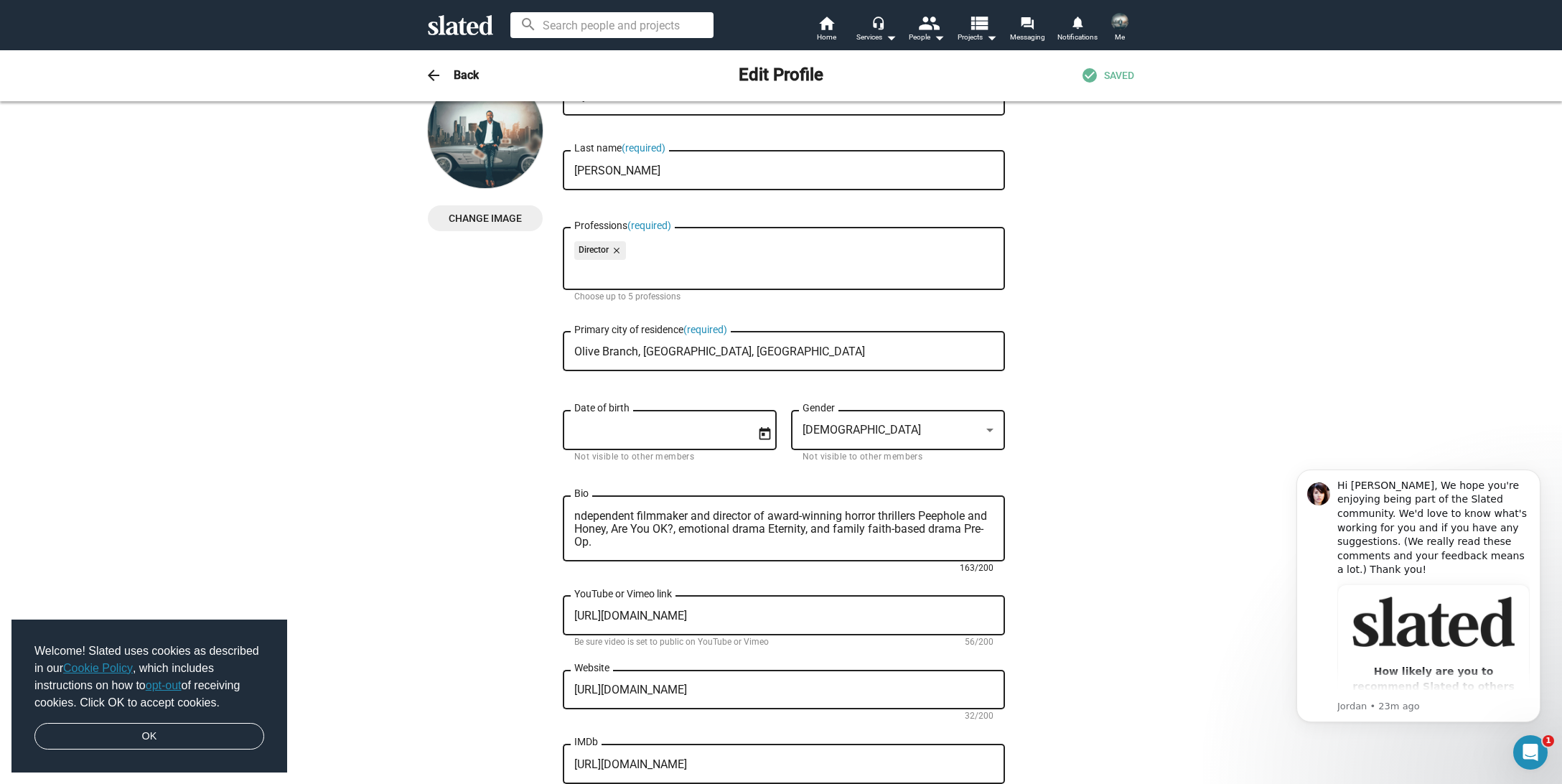
scroll to position [0, 0]
drag, startPoint x: 580, startPoint y: 524, endPoint x: 572, endPoint y: 514, distance: 12.8
click at [574, 514] on textarea "ndependent filmmaker and director of award-winning horror thrillers Peephole an…" at bounding box center [783, 529] width 419 height 39
click at [582, 514] on textarea "ndependent filmmaker and director of award-winning horror thrillers Peephole an…" at bounding box center [783, 529] width 419 height 39
click at [985, 528] on textarea "ndependent filmmaker and director of award-winning horror thrillers Peephole an…" at bounding box center [783, 529] width 419 height 39
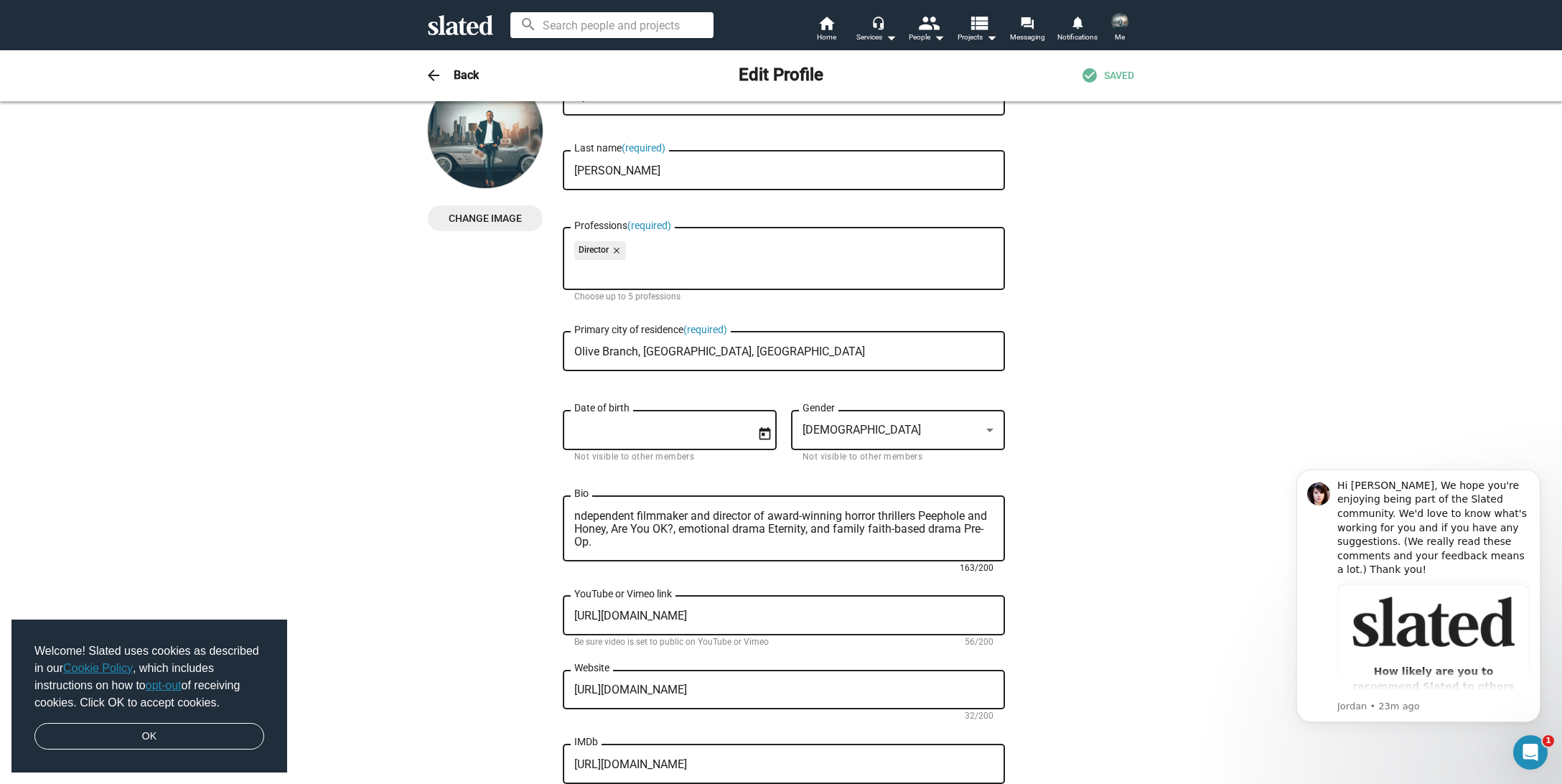
click at [574, 520] on textarea "ndependent filmmaker and director of award-winning horror thrillers Peephole an…" at bounding box center [783, 529] width 419 height 39
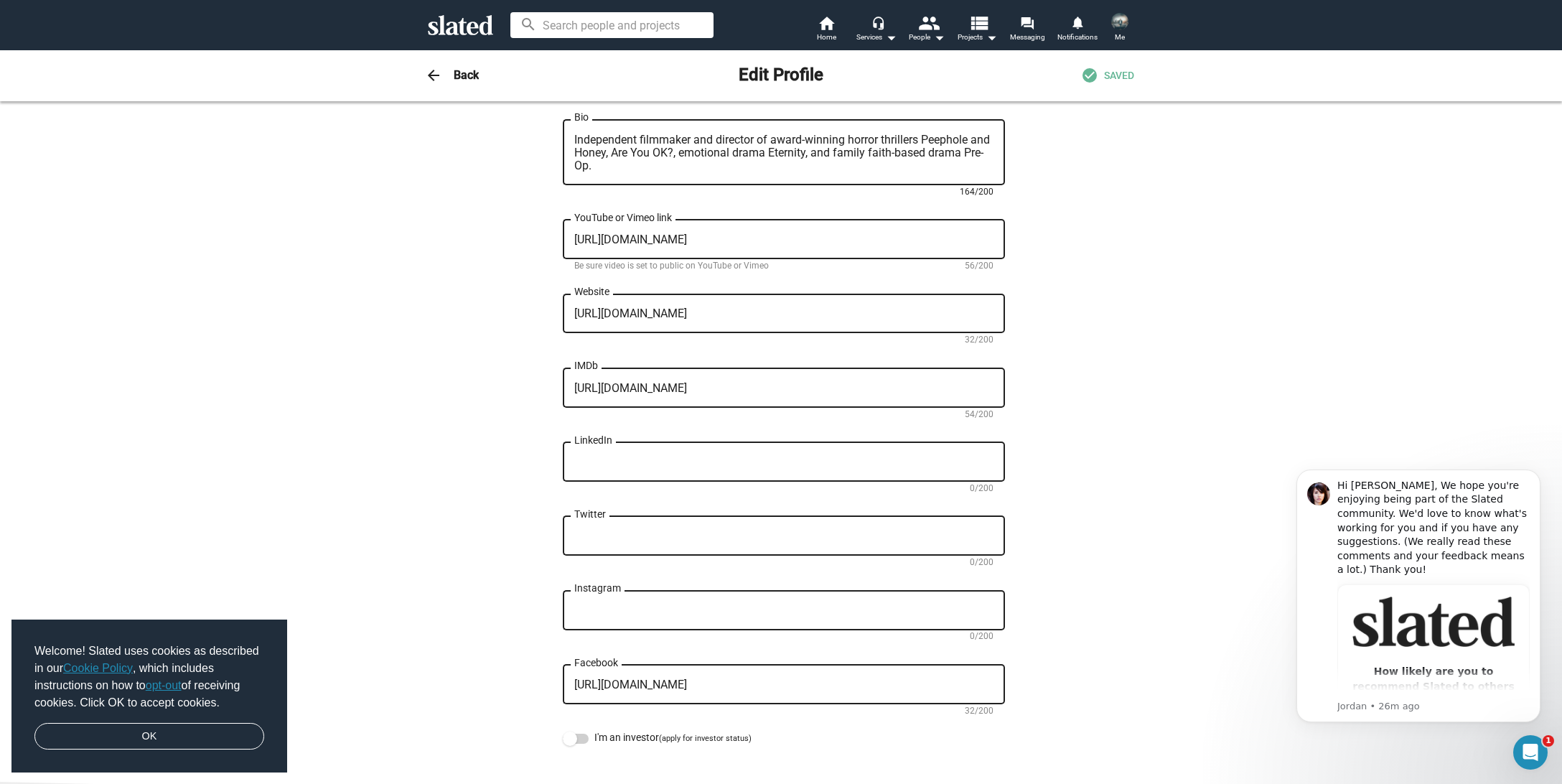
scroll to position [273, 0]
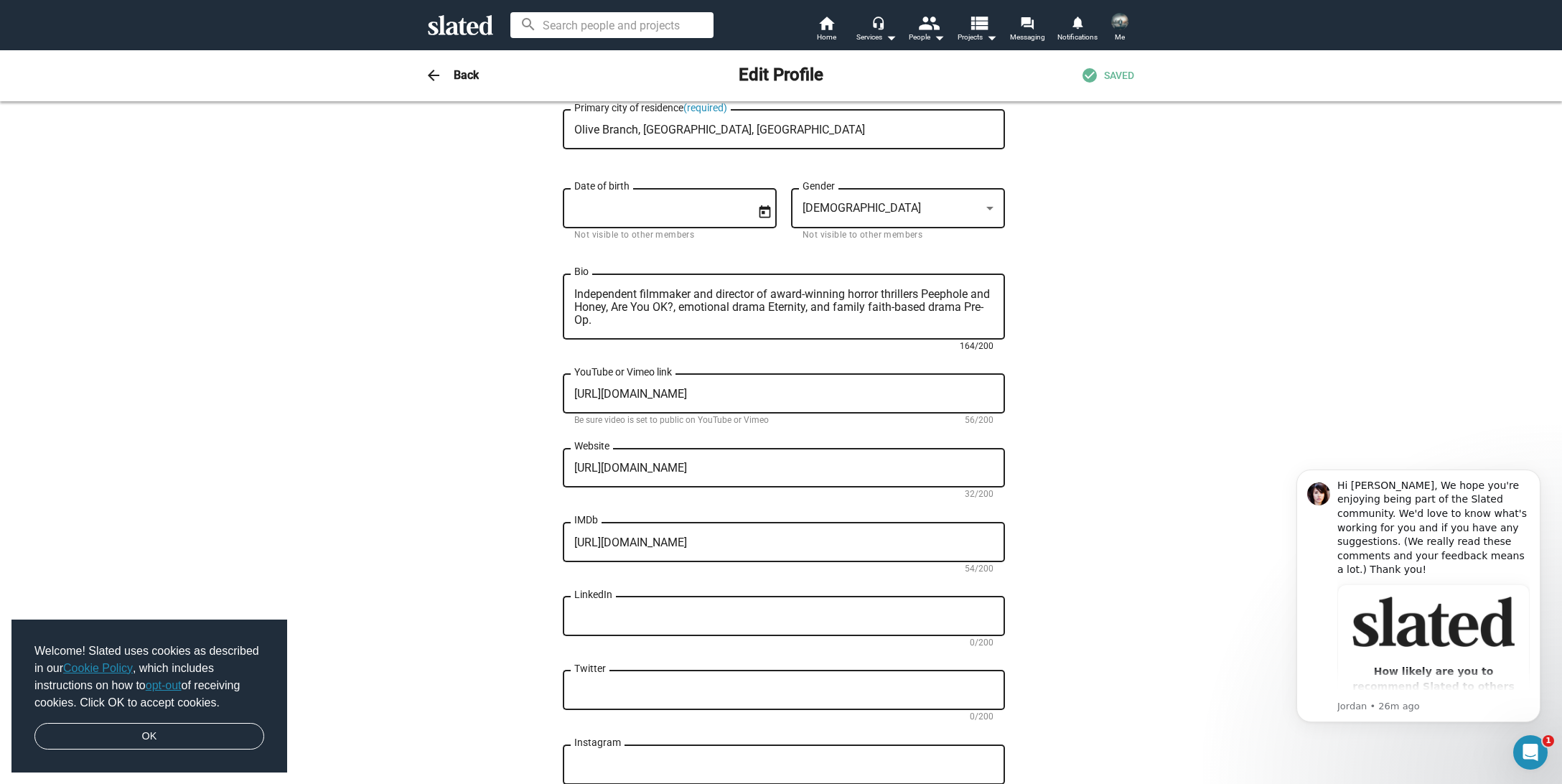
type textarea "Independent filmmaker and director of award-winning horror thrillers Peephole a…"
click at [1112, 79] on span "SAVED" at bounding box center [1119, 76] width 30 height 14
click at [832, 34] on span "Home" at bounding box center [826, 37] width 20 height 17
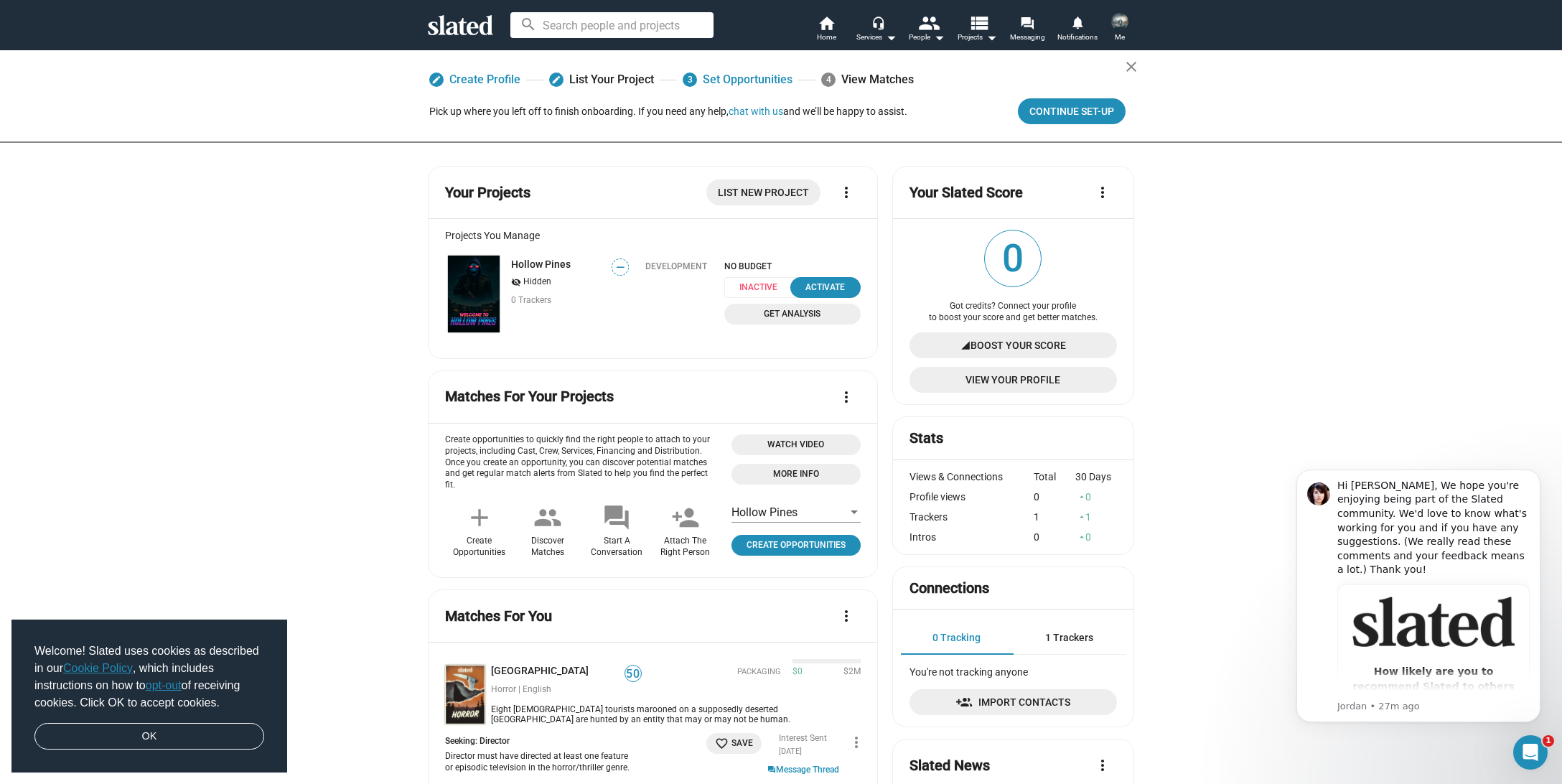
click at [819, 471] on span "More Info" at bounding box center [796, 474] width 112 height 15
click at [773, 549] on span "Create Opportunities" at bounding box center [796, 545] width 118 height 15
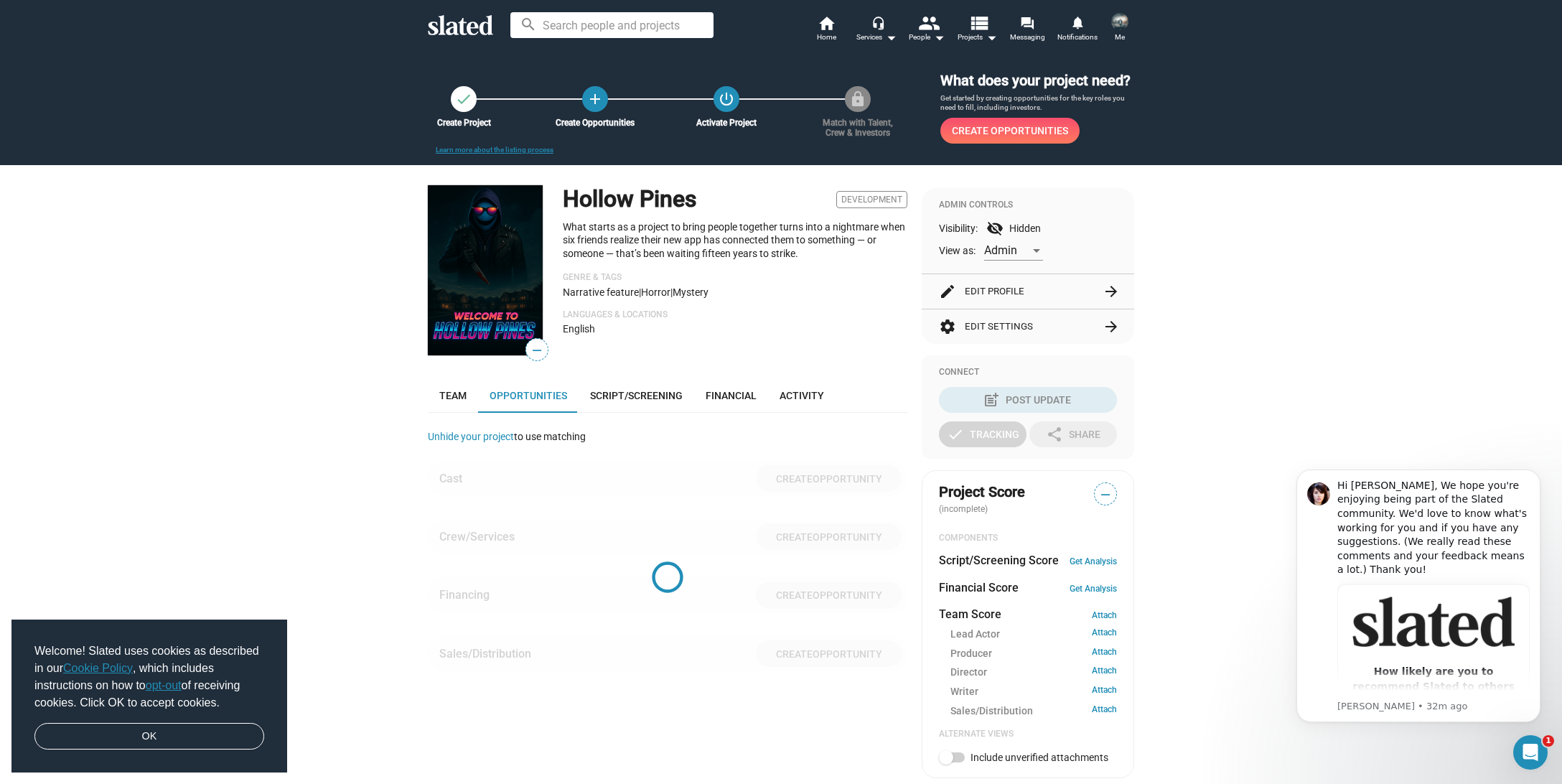
scroll to position [348, 0]
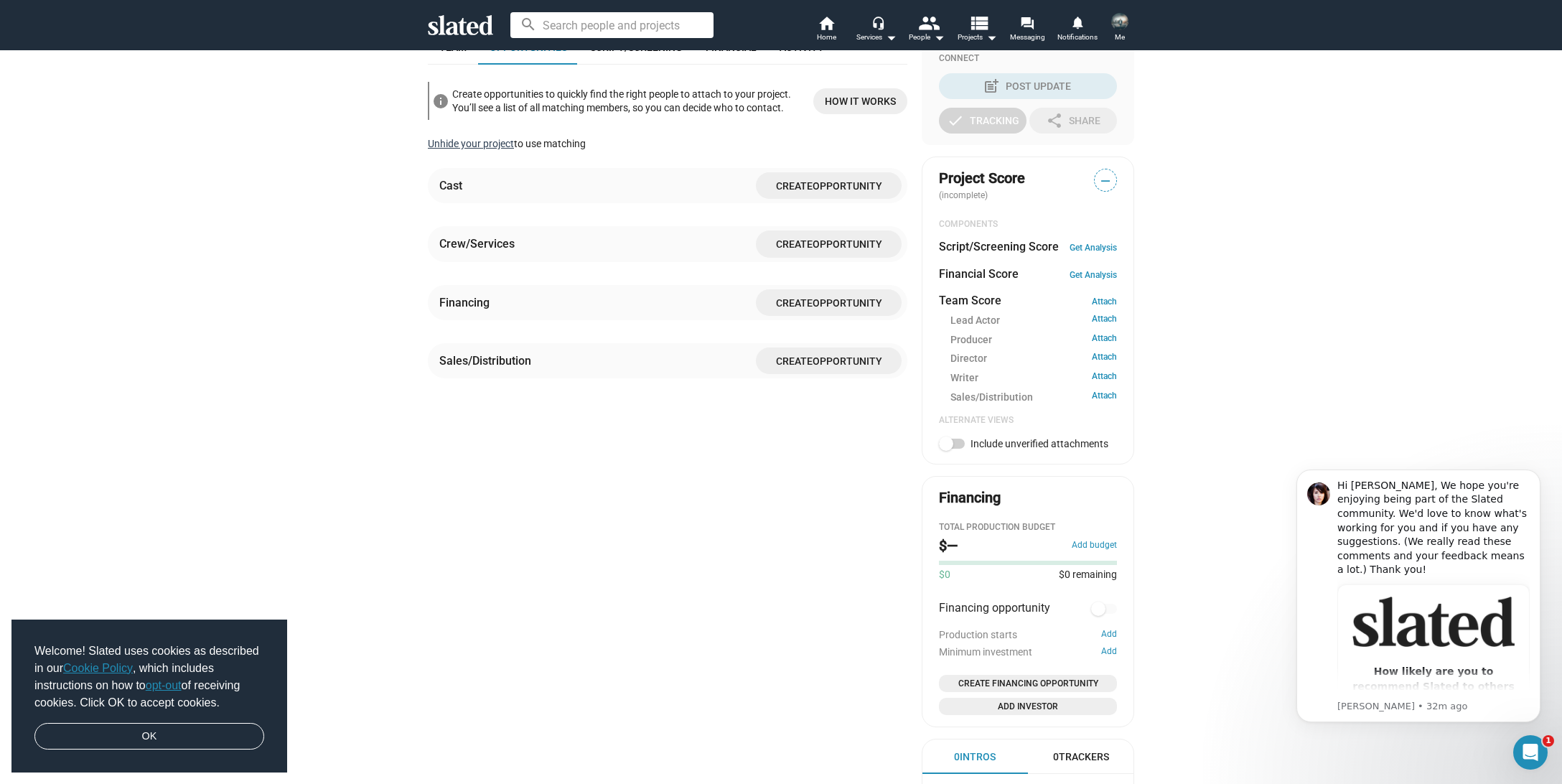
click at [443, 150] on link "Unhide your project" at bounding box center [471, 143] width 86 height 11
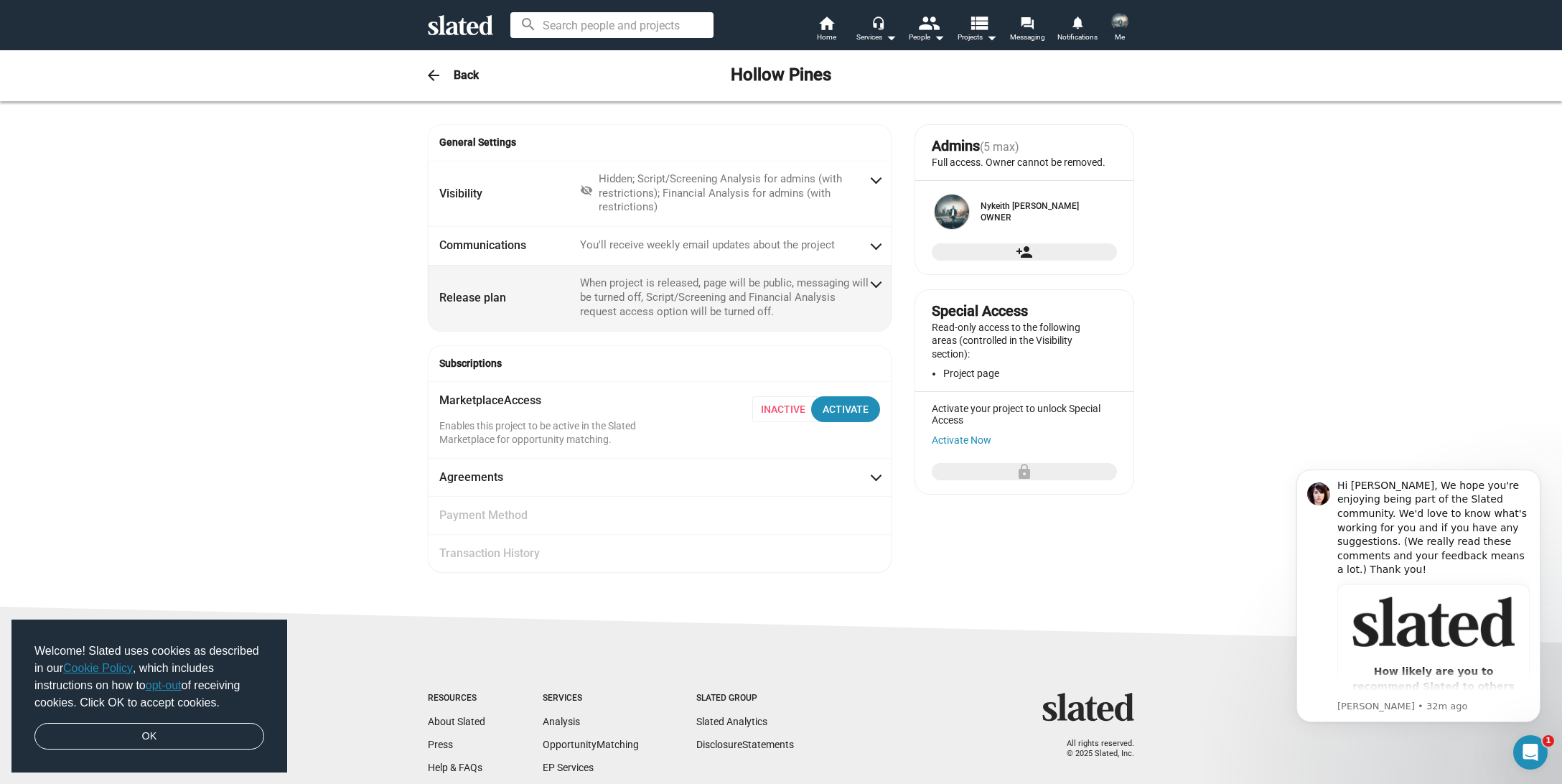
scroll to position [32, 0]
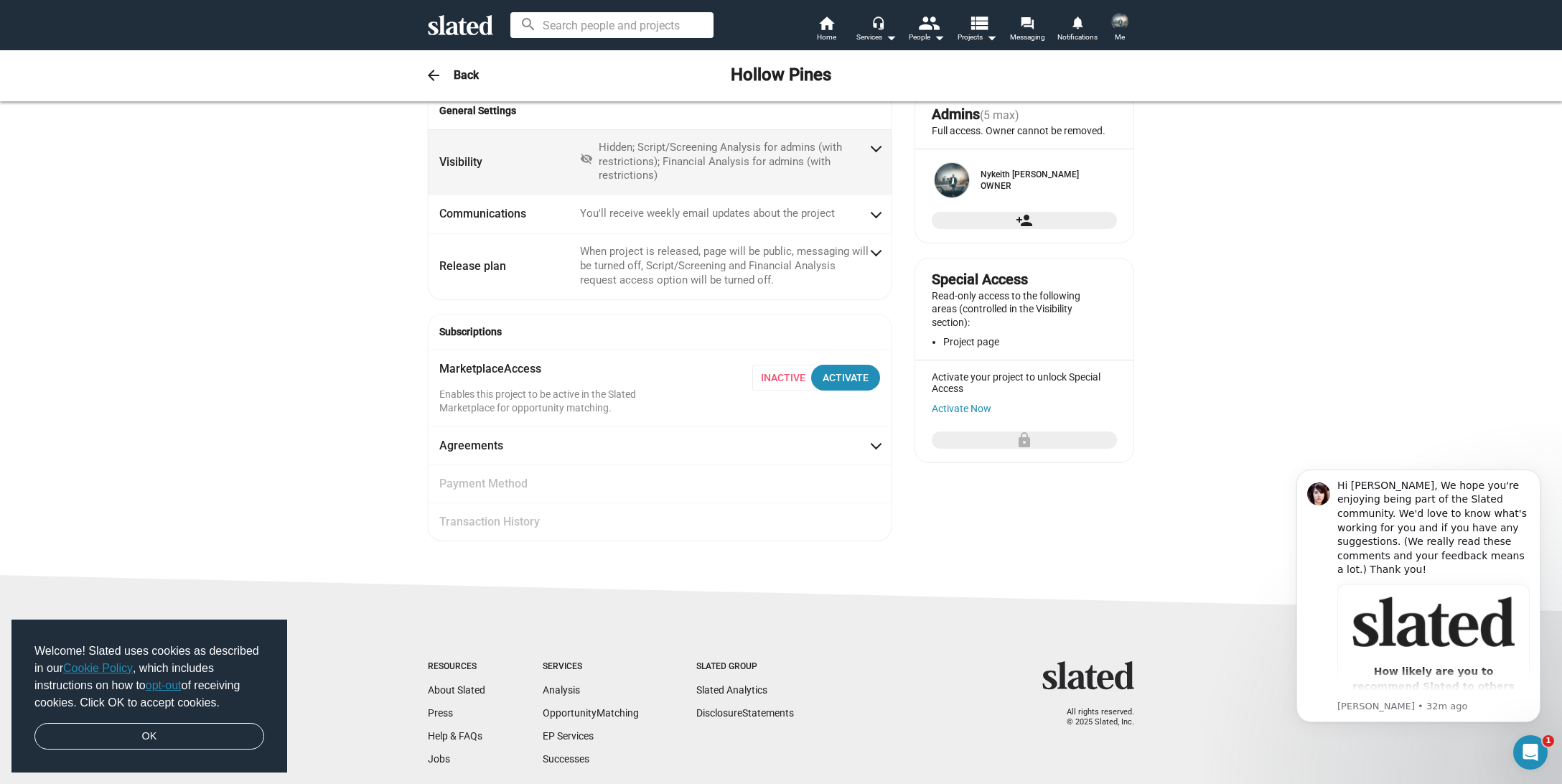
click at [589, 158] on mat-icon "visibility_off" at bounding box center [586, 160] width 13 height 17
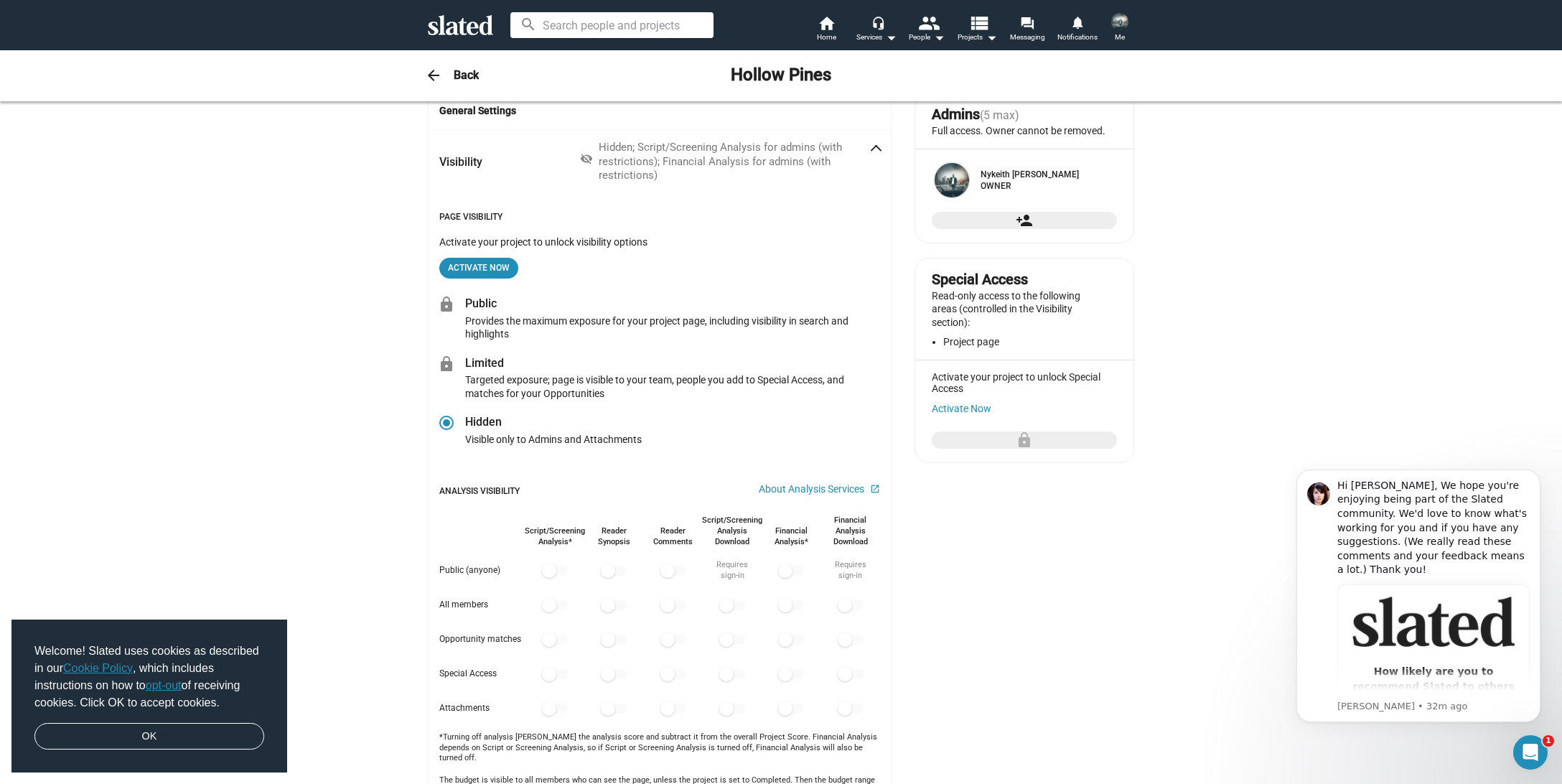
scroll to position [0, 0]
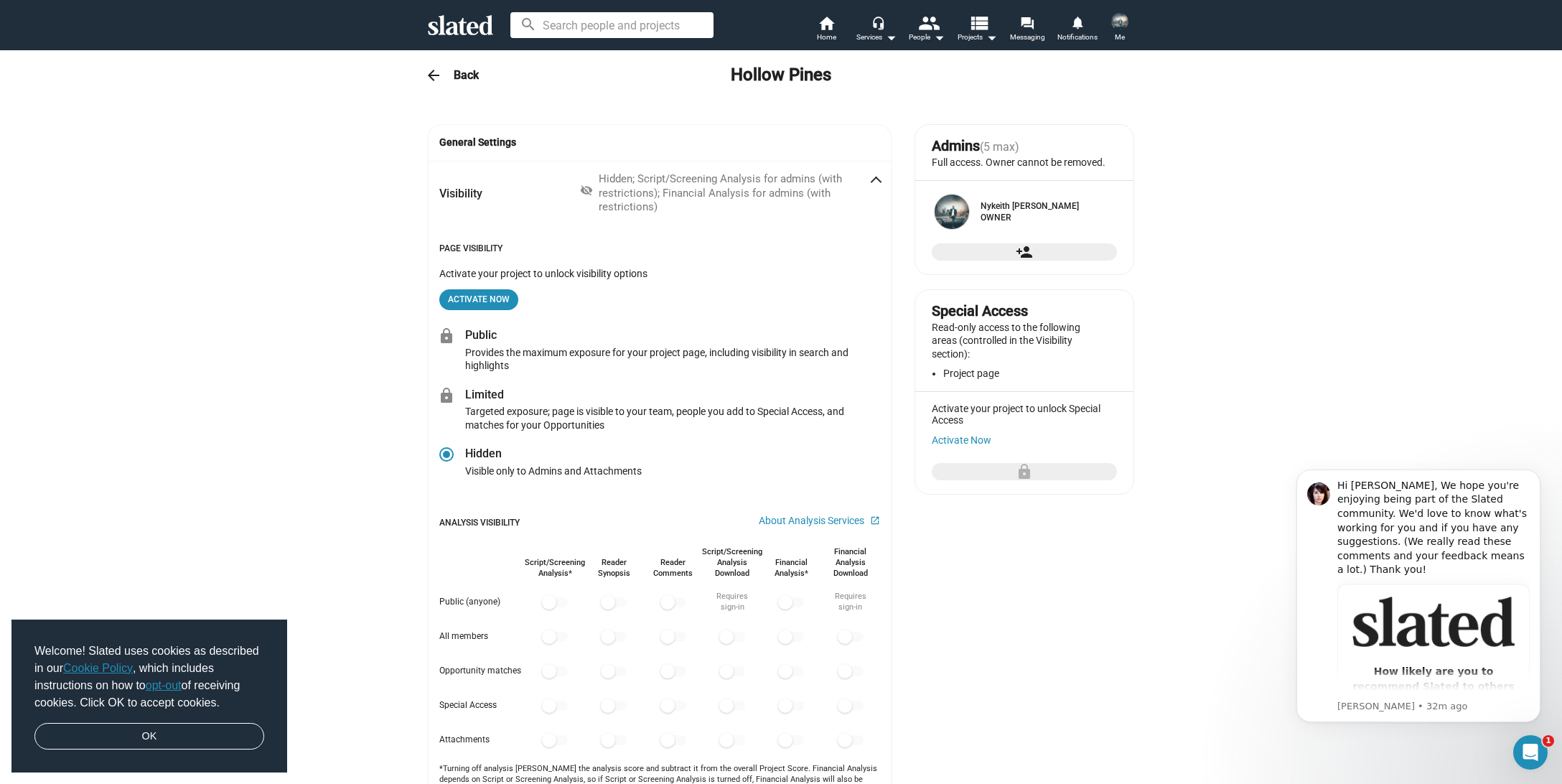
click at [190, 193] on div "General Settings Visibility visibility_off Hidden; Script/Screening Analysis fo…" at bounding box center [781, 660] width 1562 height 1118
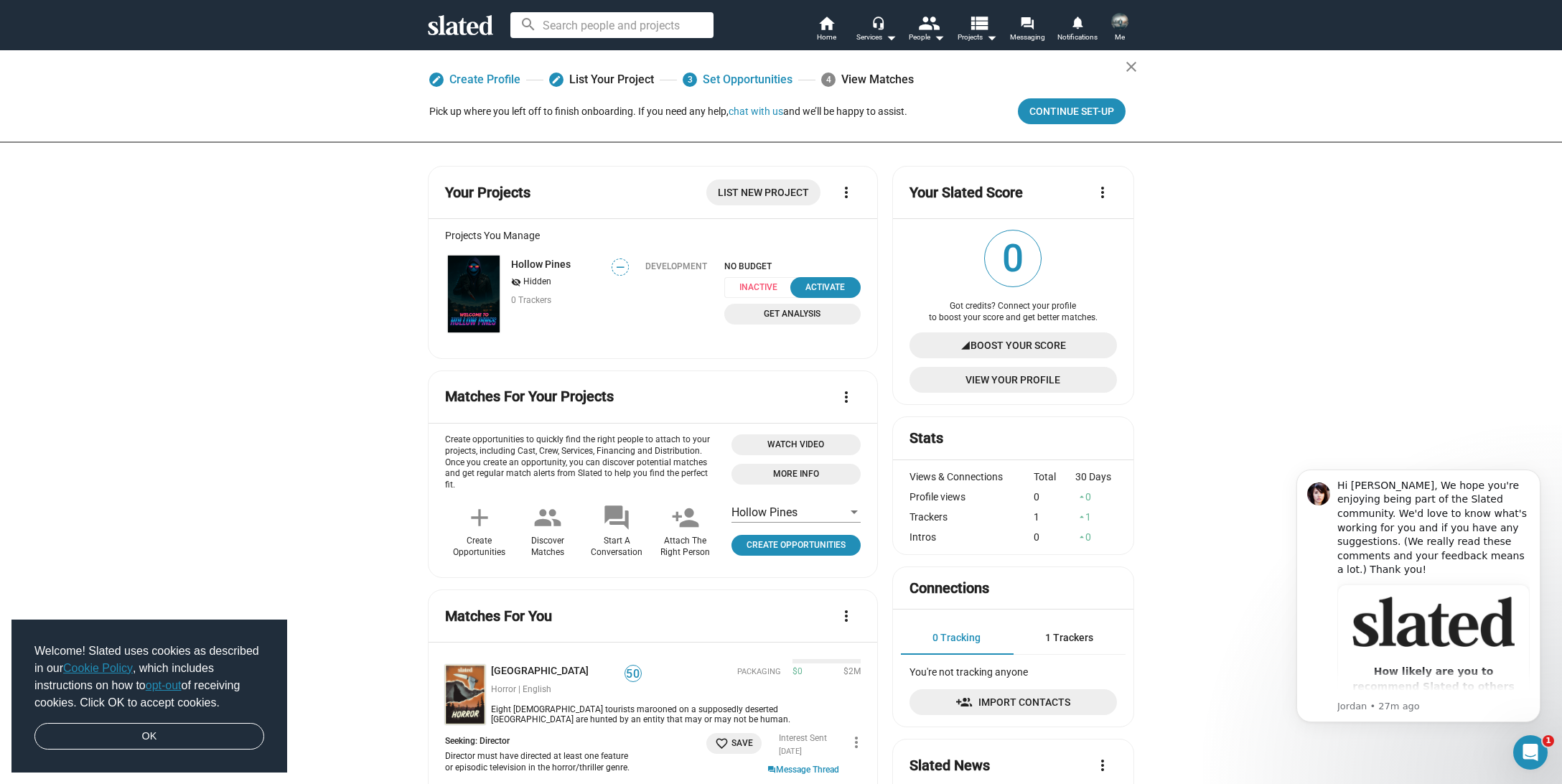
click at [695, 507] on mat-icon "person_add" at bounding box center [685, 517] width 29 height 29
click at [689, 509] on mat-icon "person_add" at bounding box center [685, 517] width 29 height 29
click at [685, 514] on mat-icon "person_add" at bounding box center [685, 517] width 29 height 29
click at [741, 547] on span "Create Opportunities" at bounding box center [796, 545] width 118 height 15
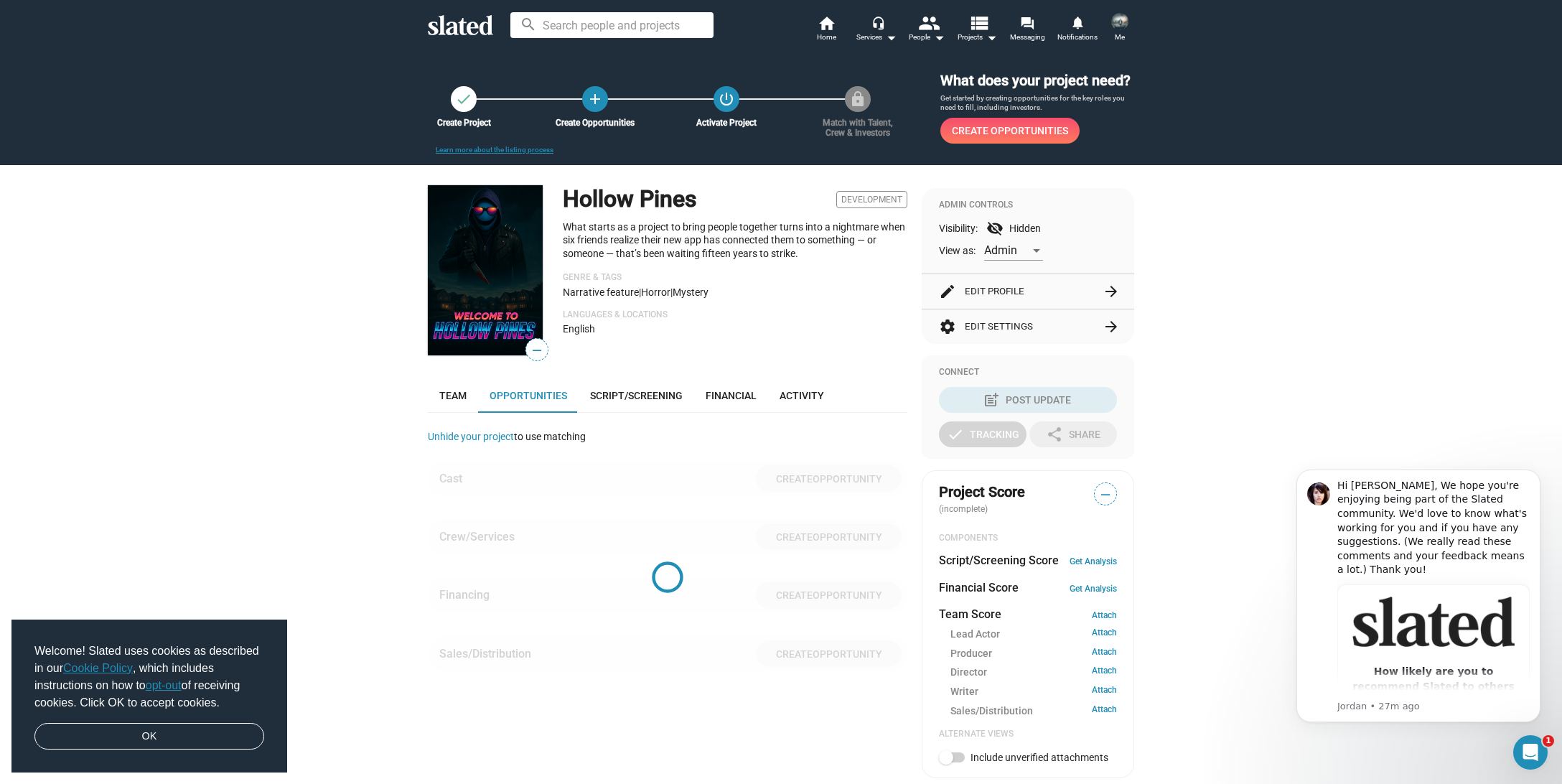
scroll to position [348, 0]
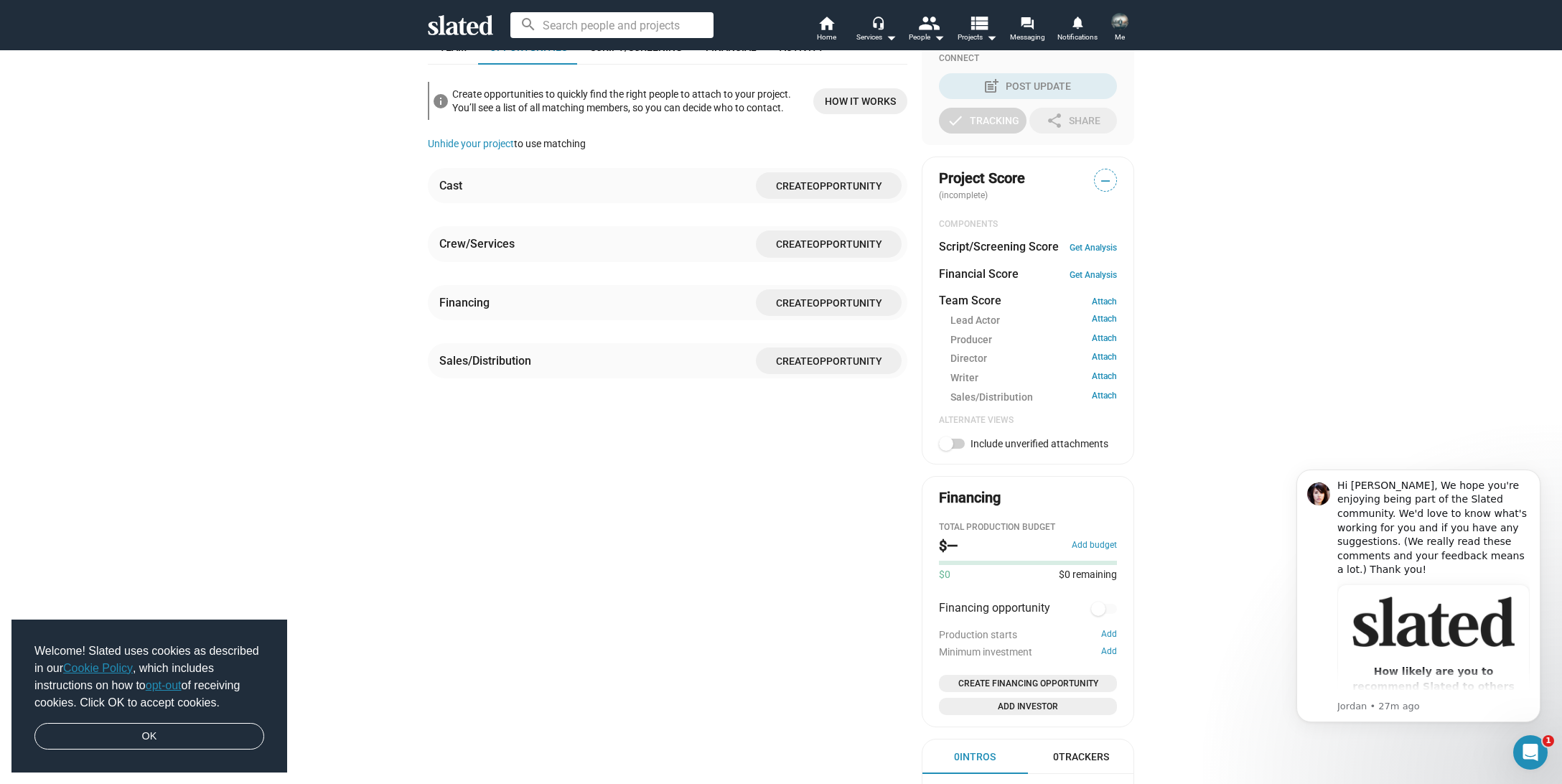
click at [782, 316] on span "Create Opportunity" at bounding box center [829, 302] width 122 height 26
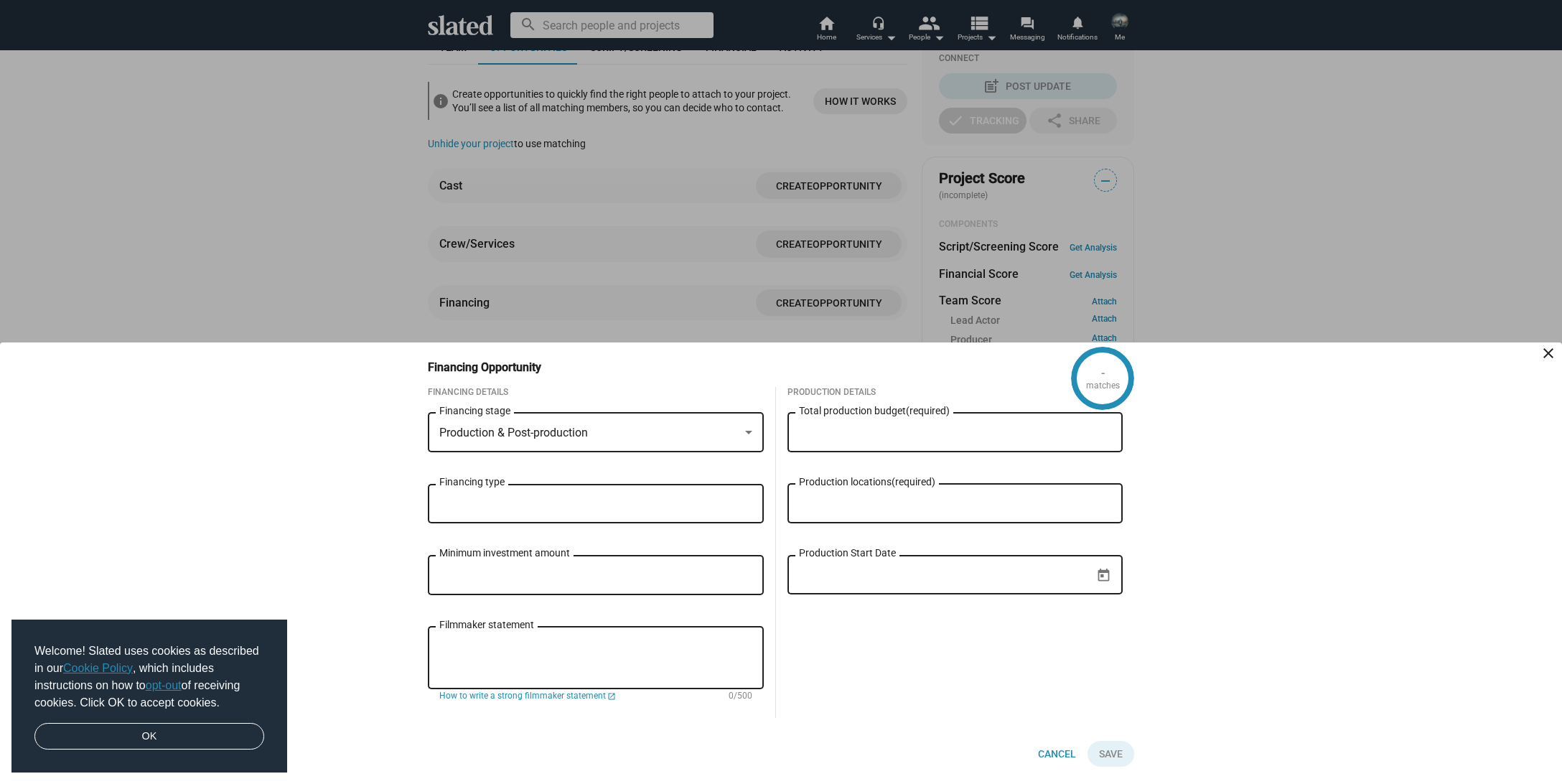
click at [740, 436] on div "Production & Post-production" at bounding box center [596, 432] width 313 height 13
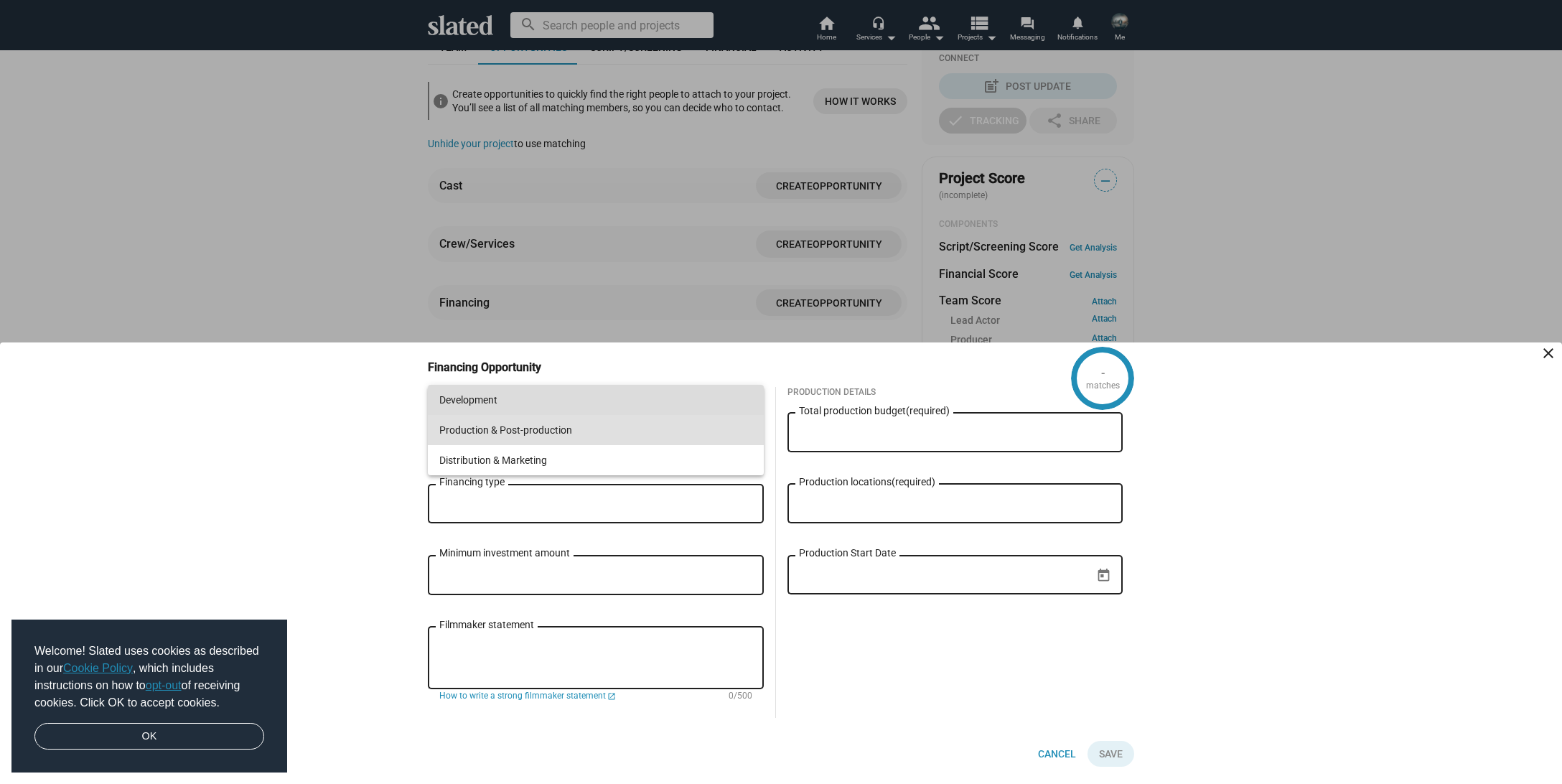
click at [700, 408] on span "Development" at bounding box center [596, 400] width 313 height 30
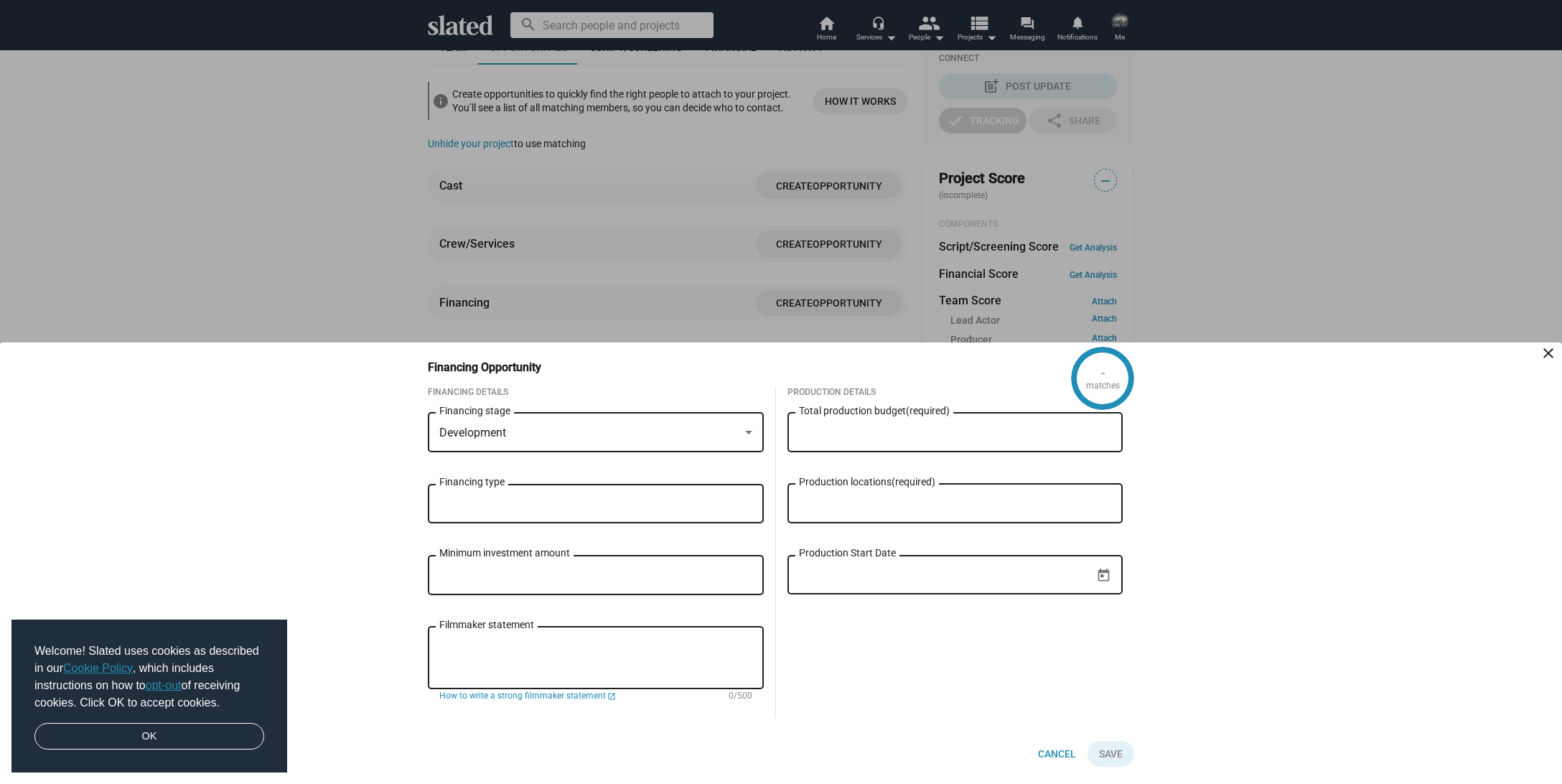
click at [699, 515] on div "Financing type" at bounding box center [596, 502] width 313 height 42
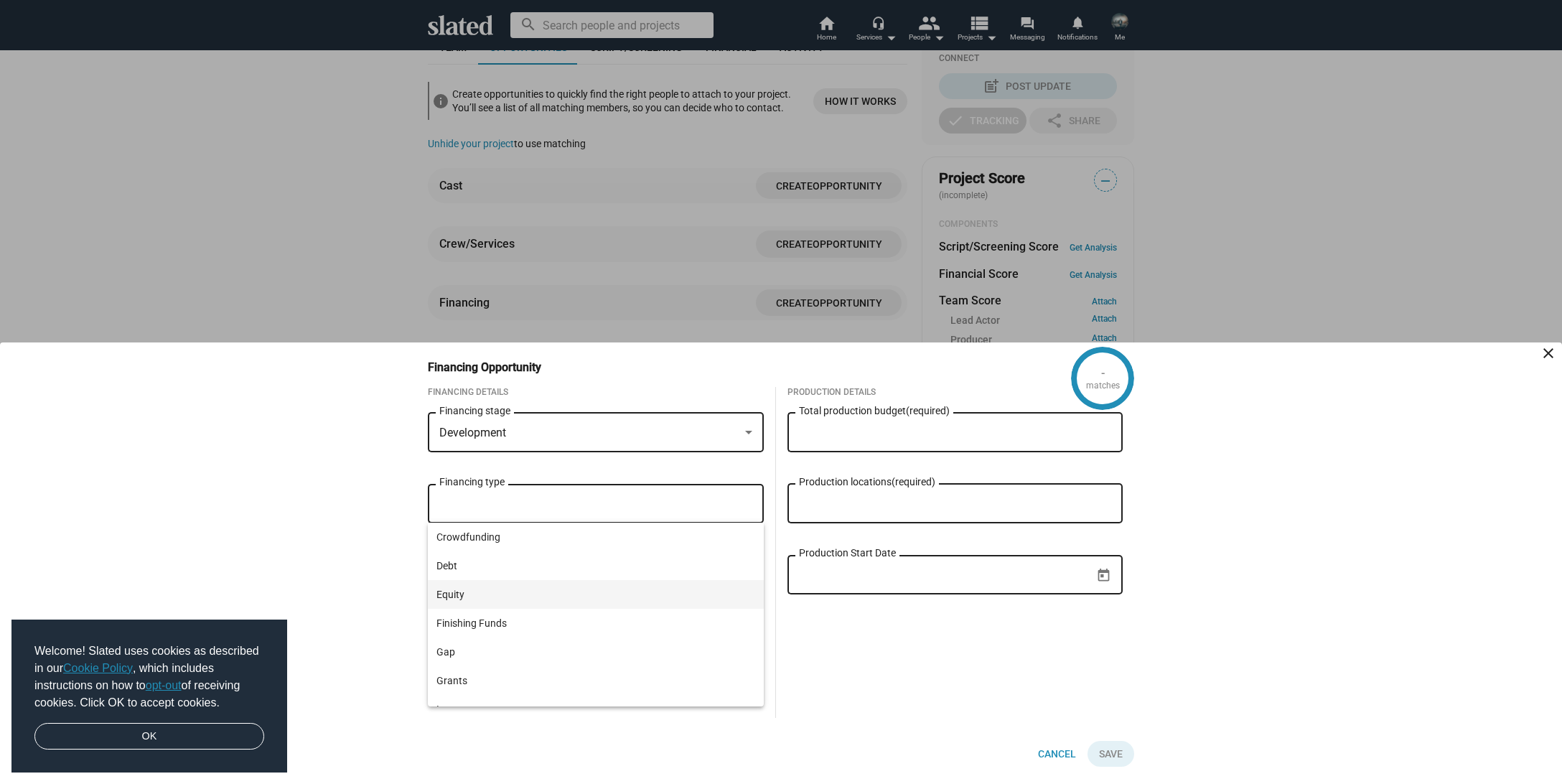
click at [563, 605] on span "Equity" at bounding box center [596, 594] width 319 height 29
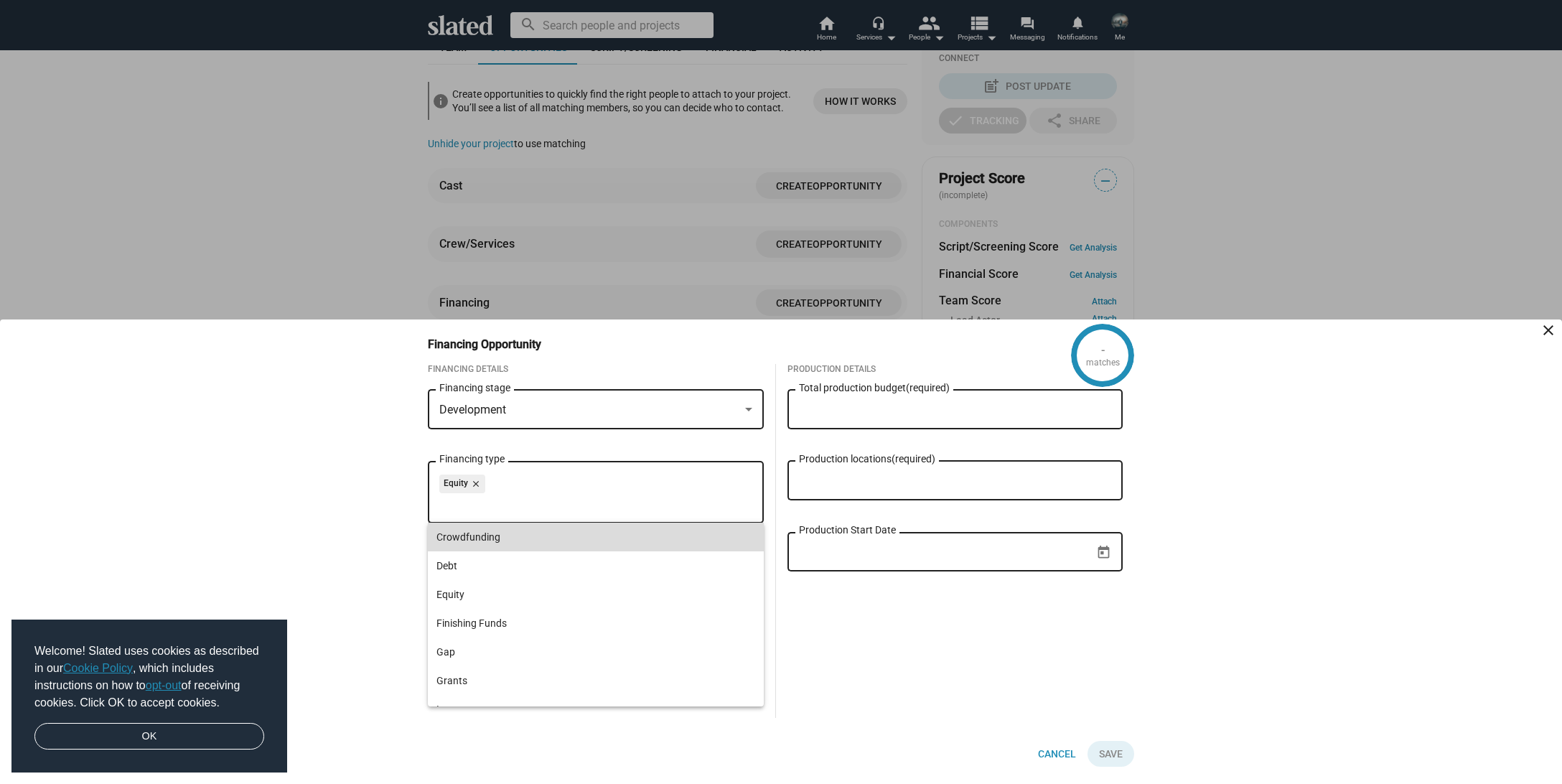
click at [508, 542] on span "Crowdfunding" at bounding box center [596, 537] width 319 height 29
click at [368, 471] on div "- matches Financing Opportunity close Financing Details Development Financing s…" at bounding box center [781, 551] width 1562 height 465
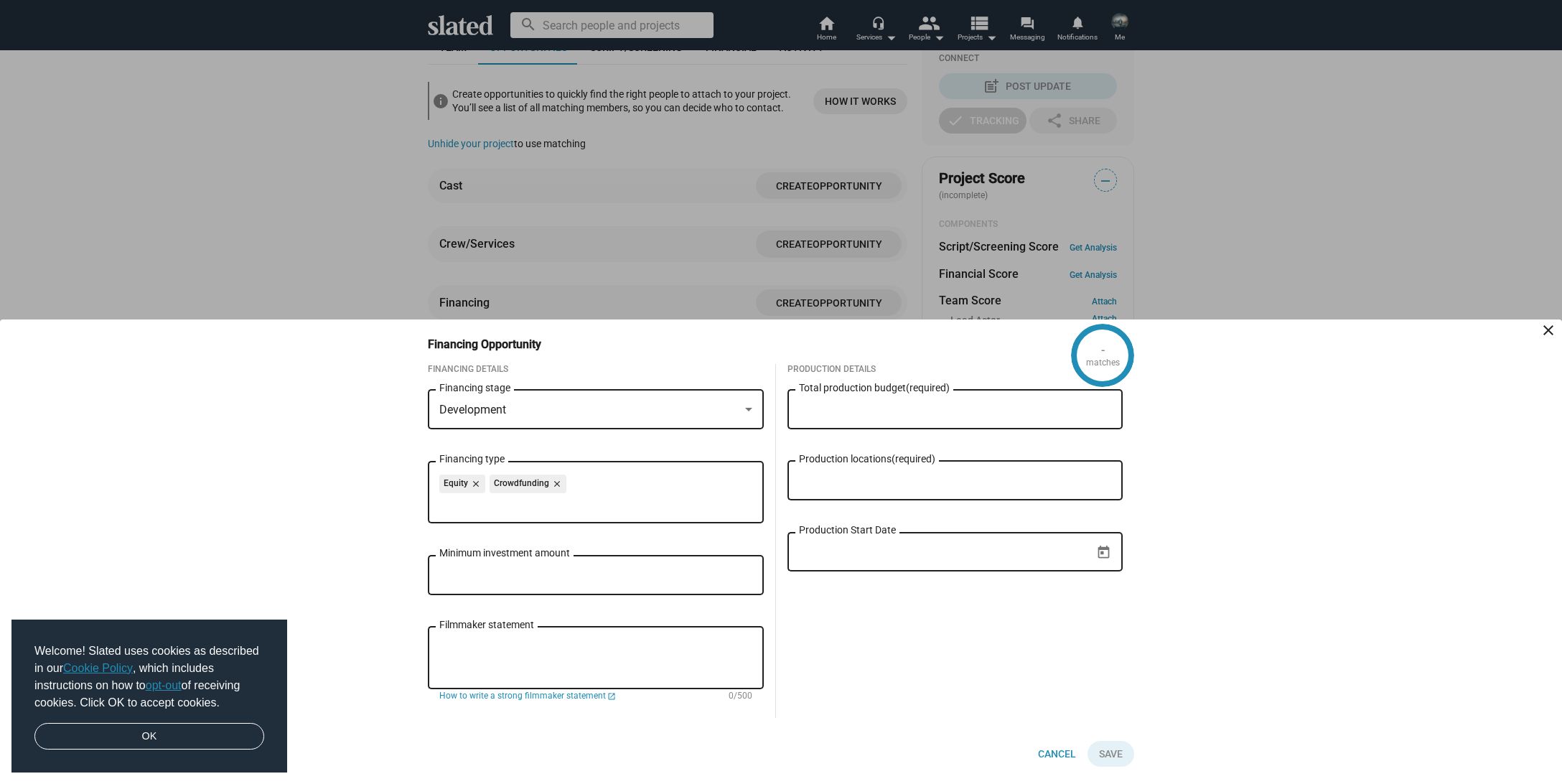
click at [467, 574] on input "Minimum investment amount" at bounding box center [596, 576] width 313 height 13
click at [872, 406] on input "Total production budget (required)" at bounding box center [955, 409] width 313 height 13
